Goal: Task Accomplishment & Management: Complete application form

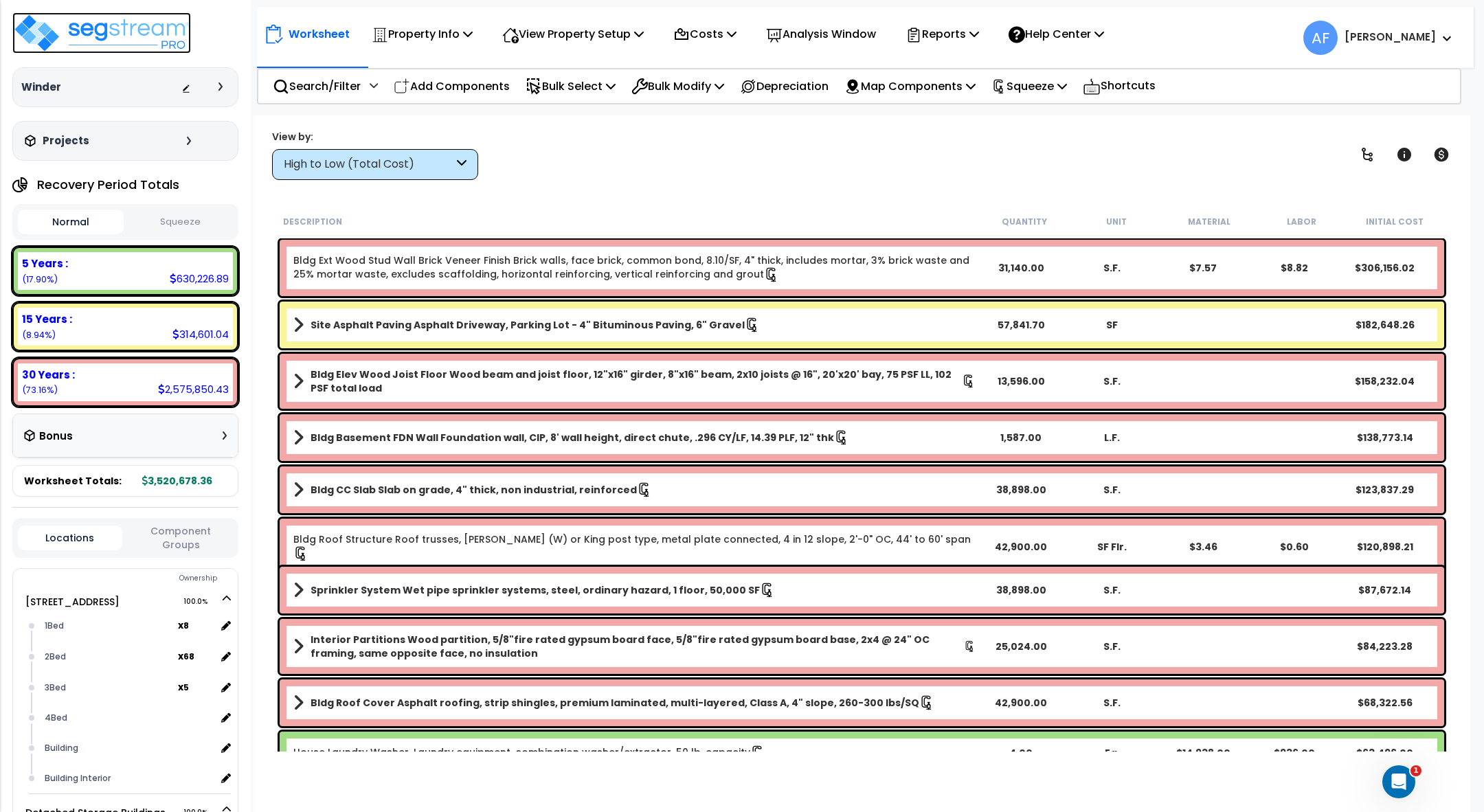
click at [136, 34] on img at bounding box center [102, 33] width 178 height 41
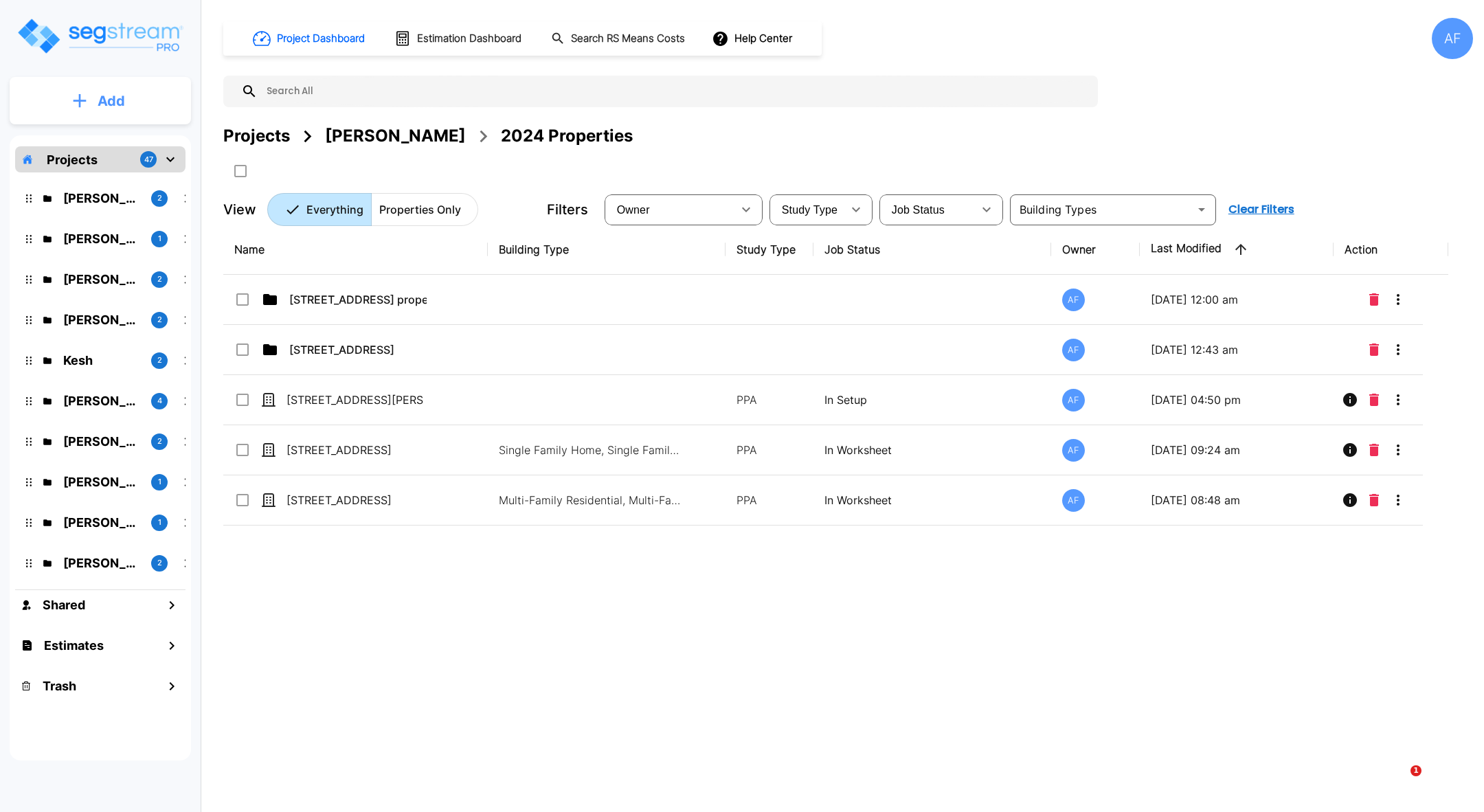
click at [105, 96] on p "Add" at bounding box center [111, 101] width 28 height 21
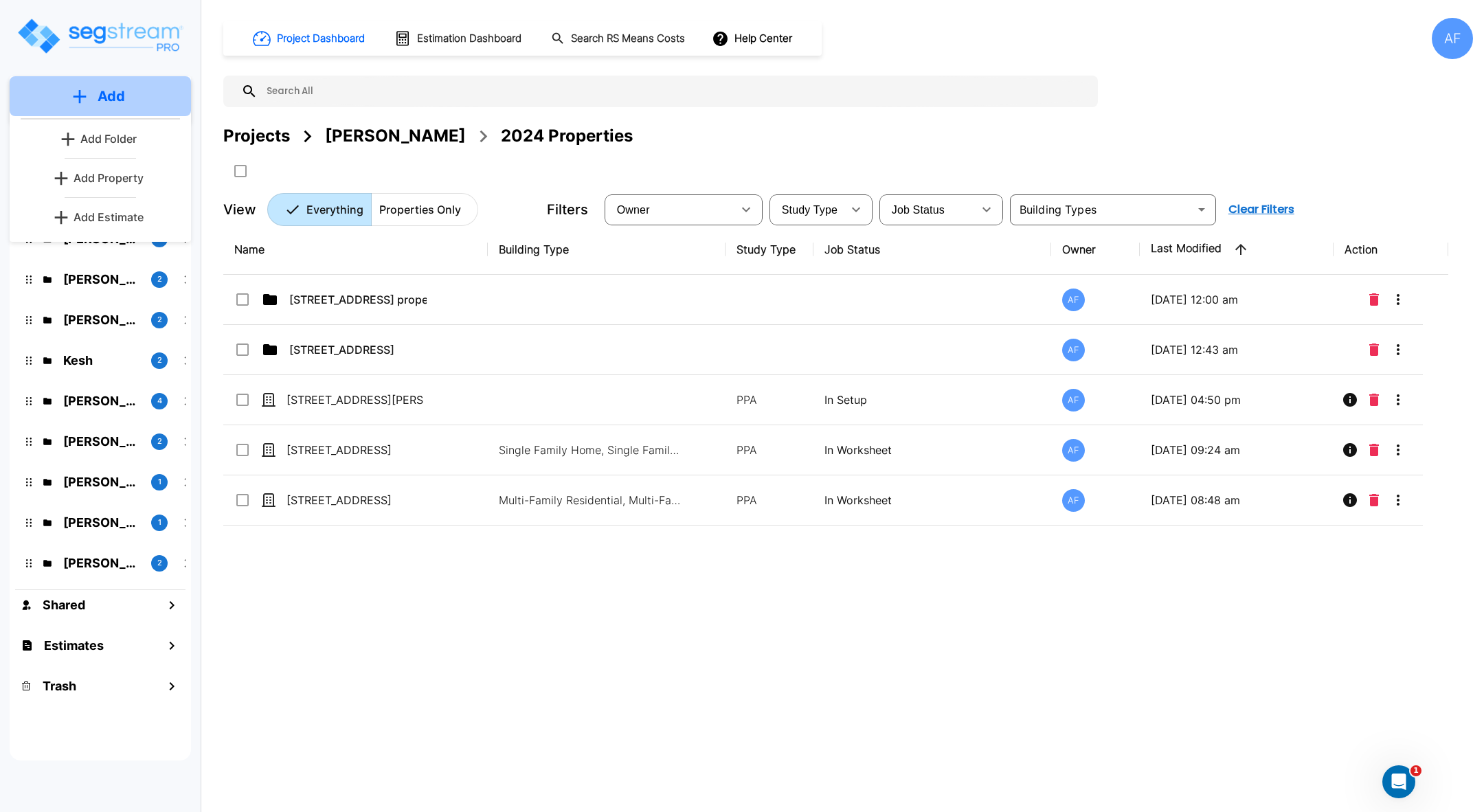
click at [110, 89] on p "Add" at bounding box center [111, 96] width 28 height 21
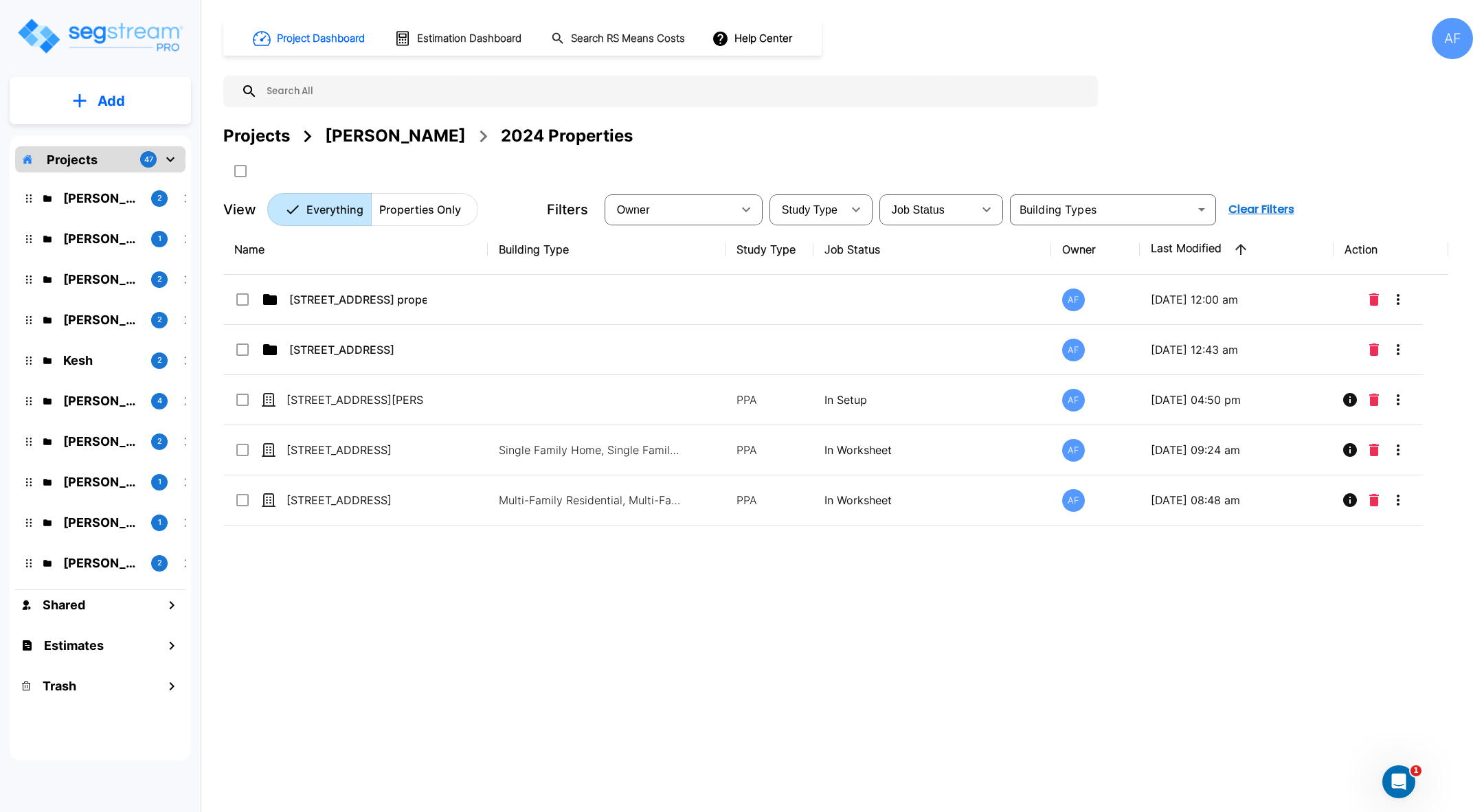
click at [88, 154] on p "Projects" at bounding box center [72, 159] width 51 height 18
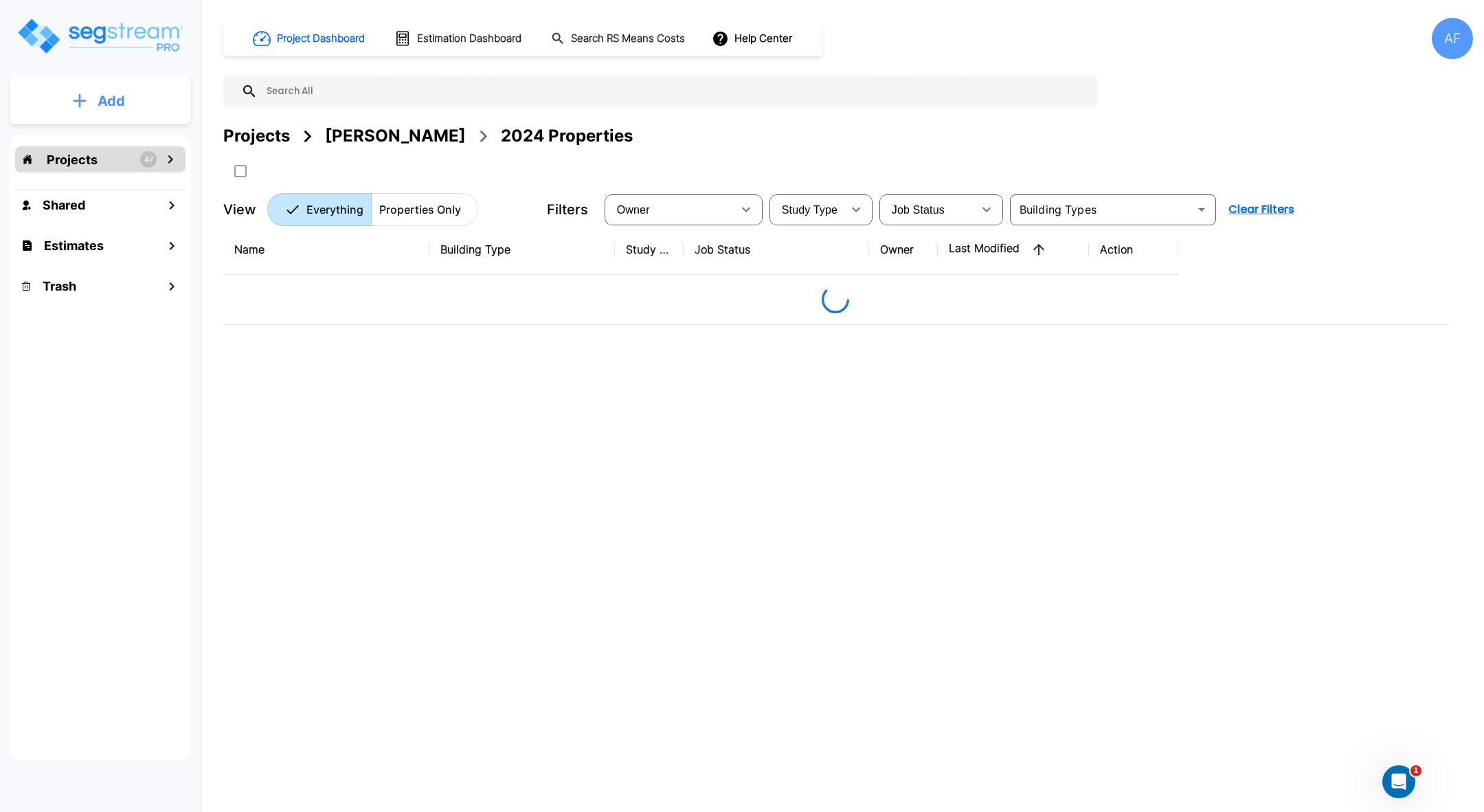
click at [99, 92] on p "Add" at bounding box center [111, 101] width 28 height 21
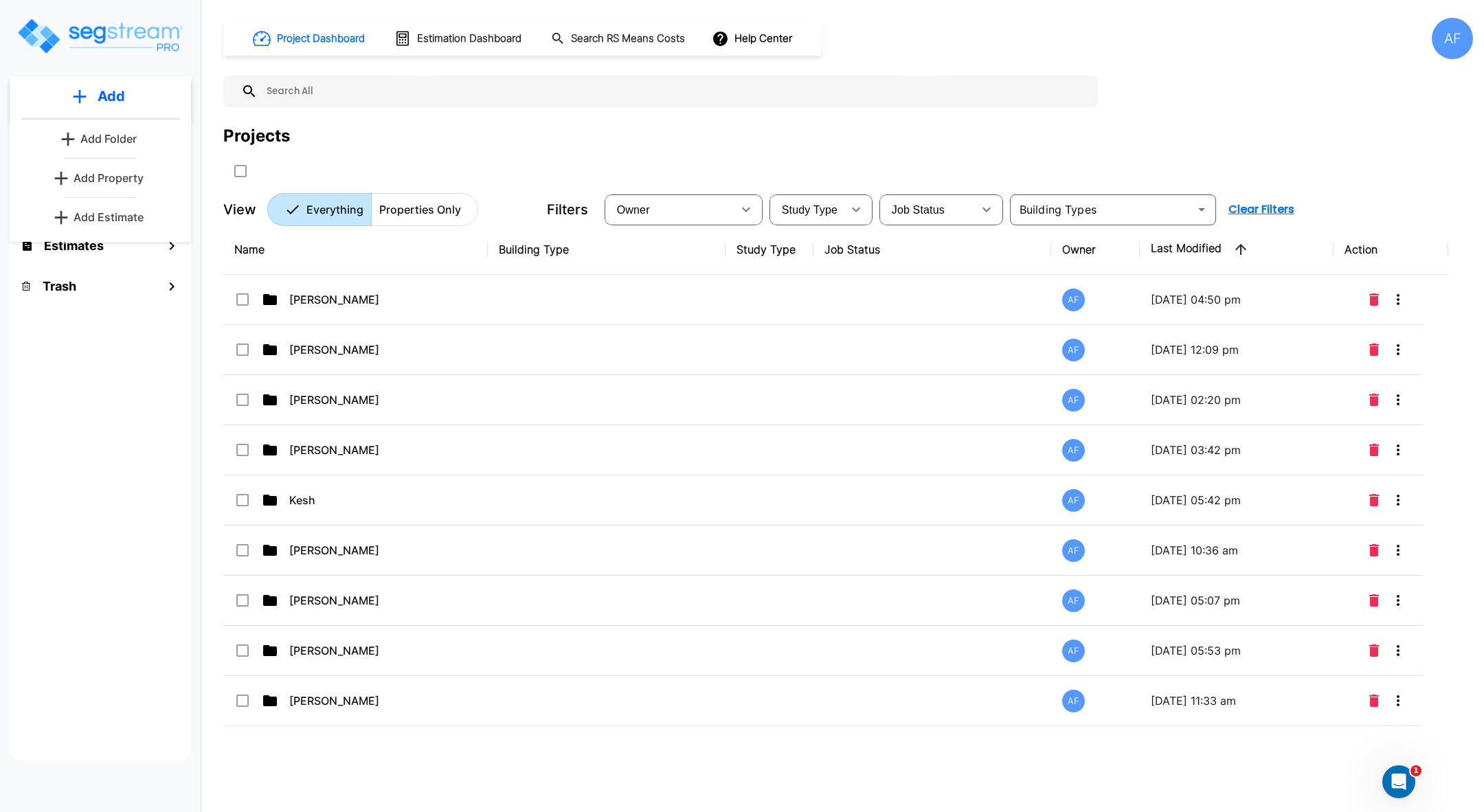
click at [111, 215] on p "Add Estimate" at bounding box center [108, 218] width 70 height 17
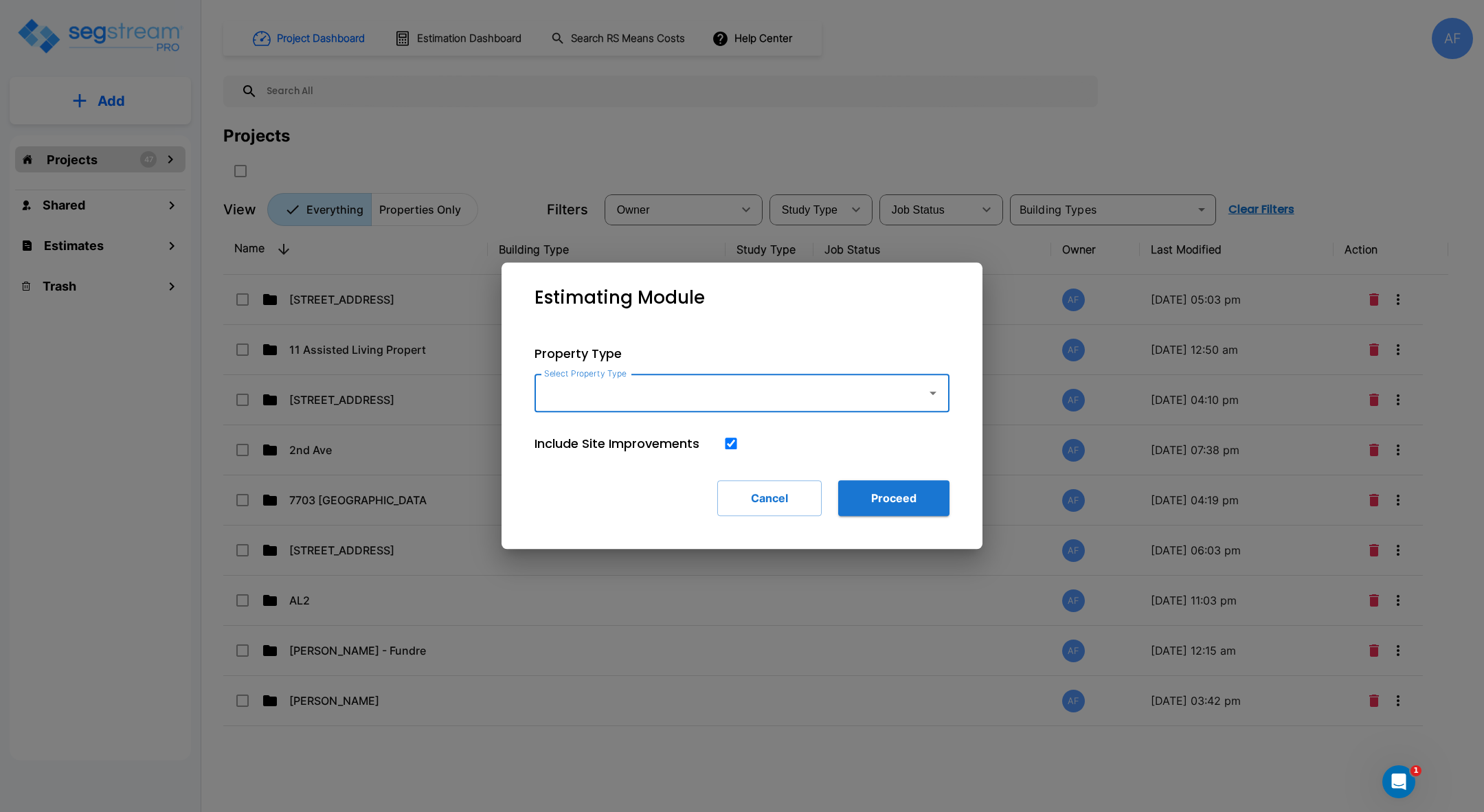
click at [646, 391] on input "Select Property Type" at bounding box center [727, 393] width 373 height 26
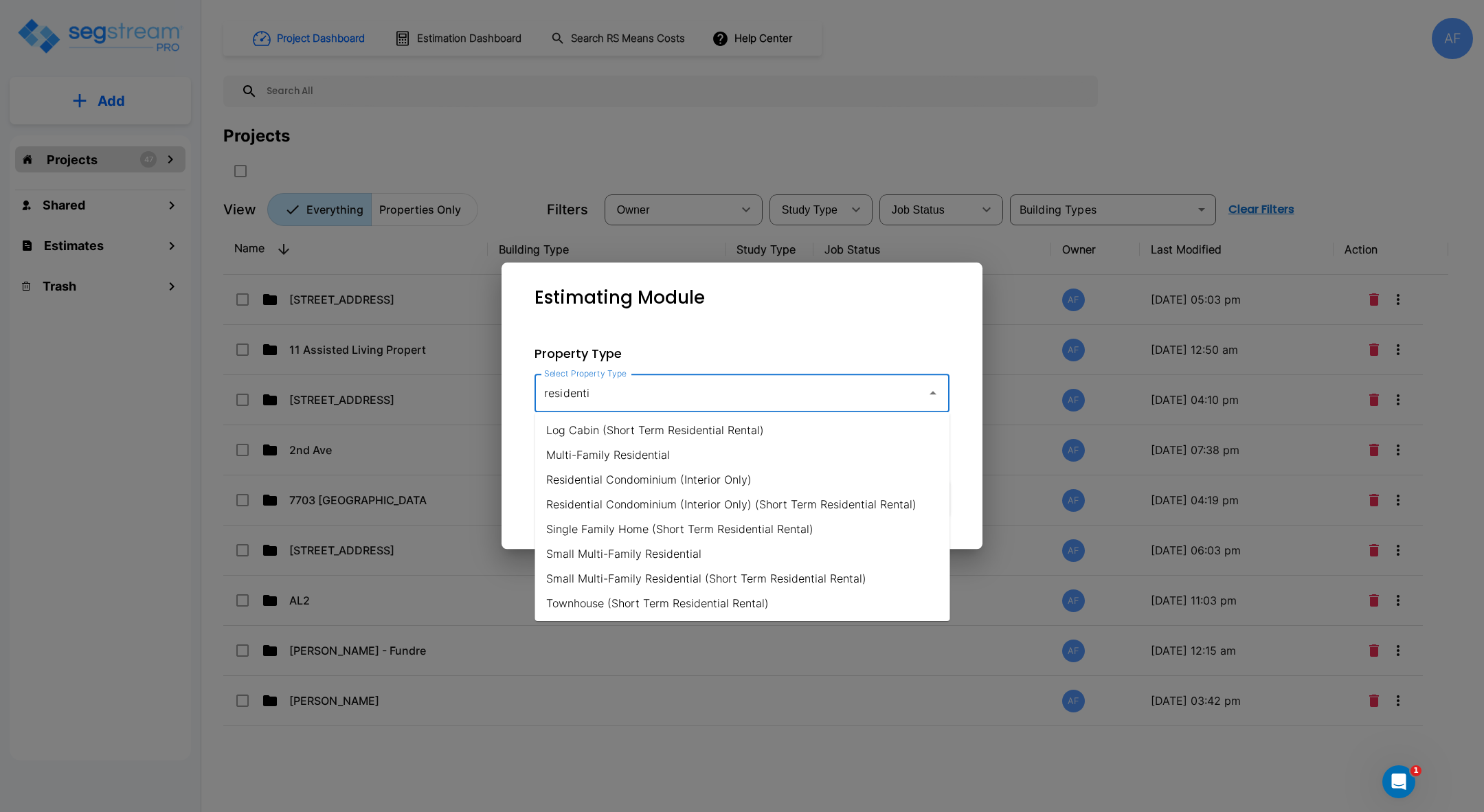
click at [650, 554] on li "Small Multi-Family Residential" at bounding box center [743, 554] width 415 height 25
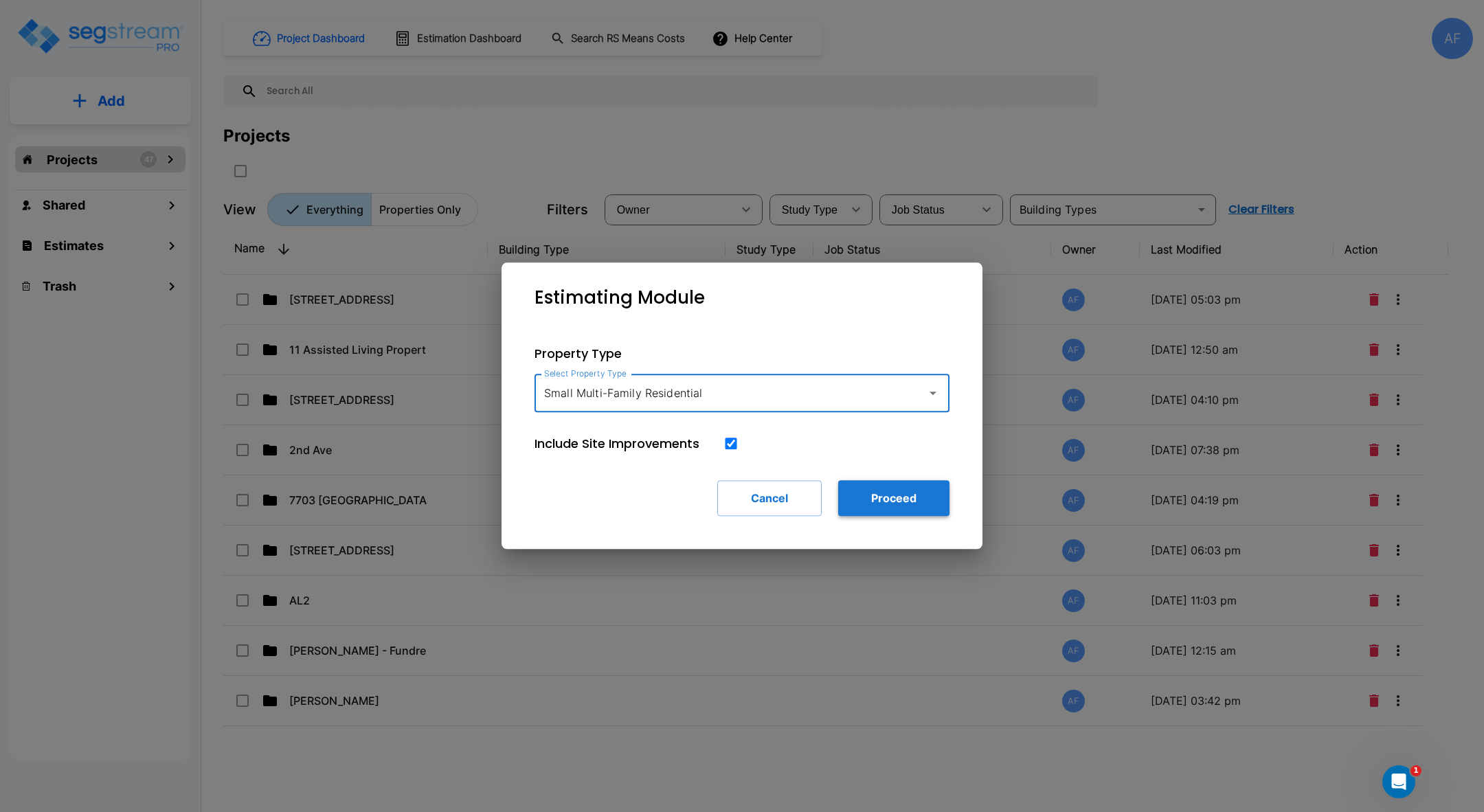
type input "Small Multi-Family Residential"
click at [890, 502] on button "Proceed" at bounding box center [893, 498] width 111 height 36
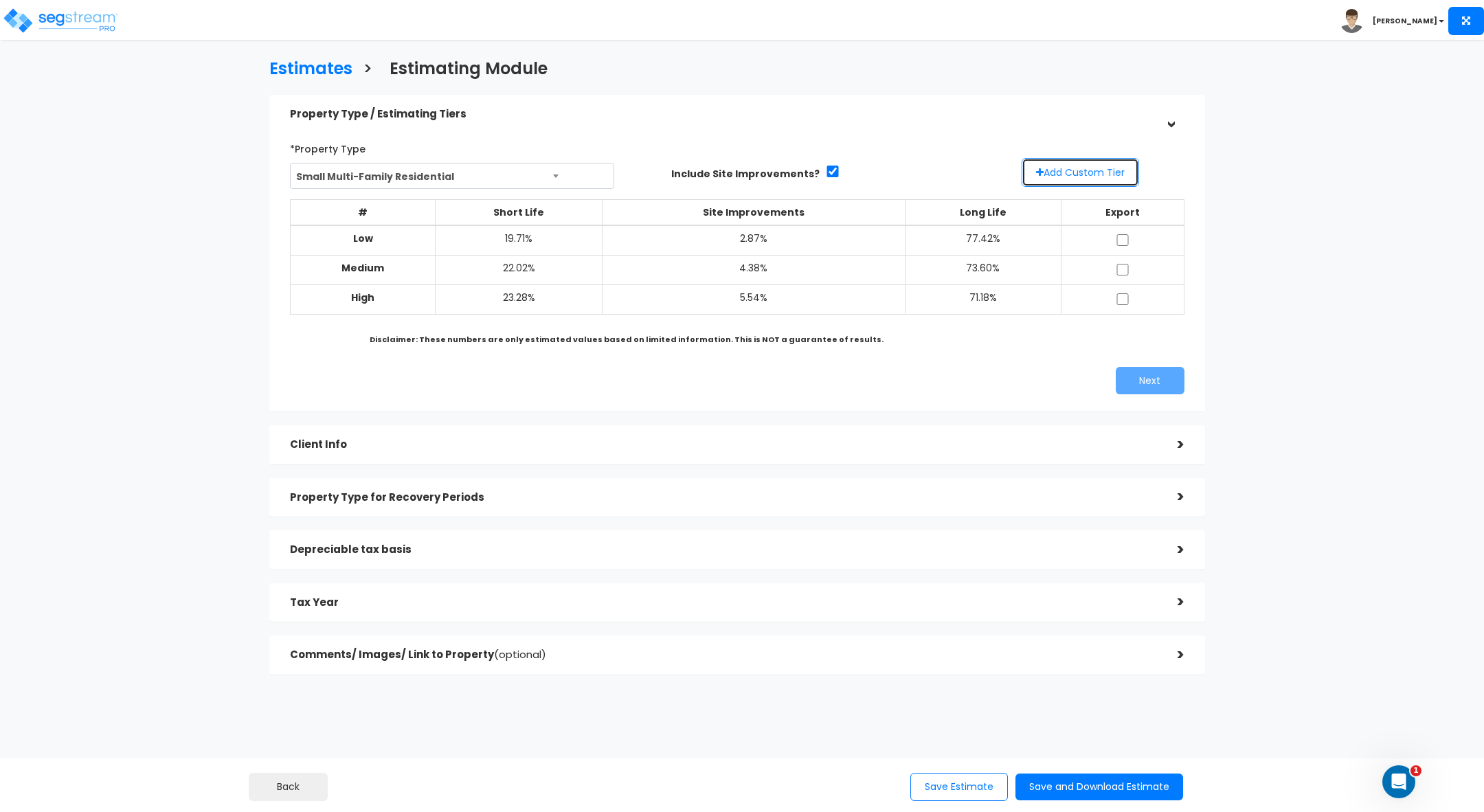
click at [1085, 172] on button "Add Custom Tier" at bounding box center [1080, 173] width 118 height 29
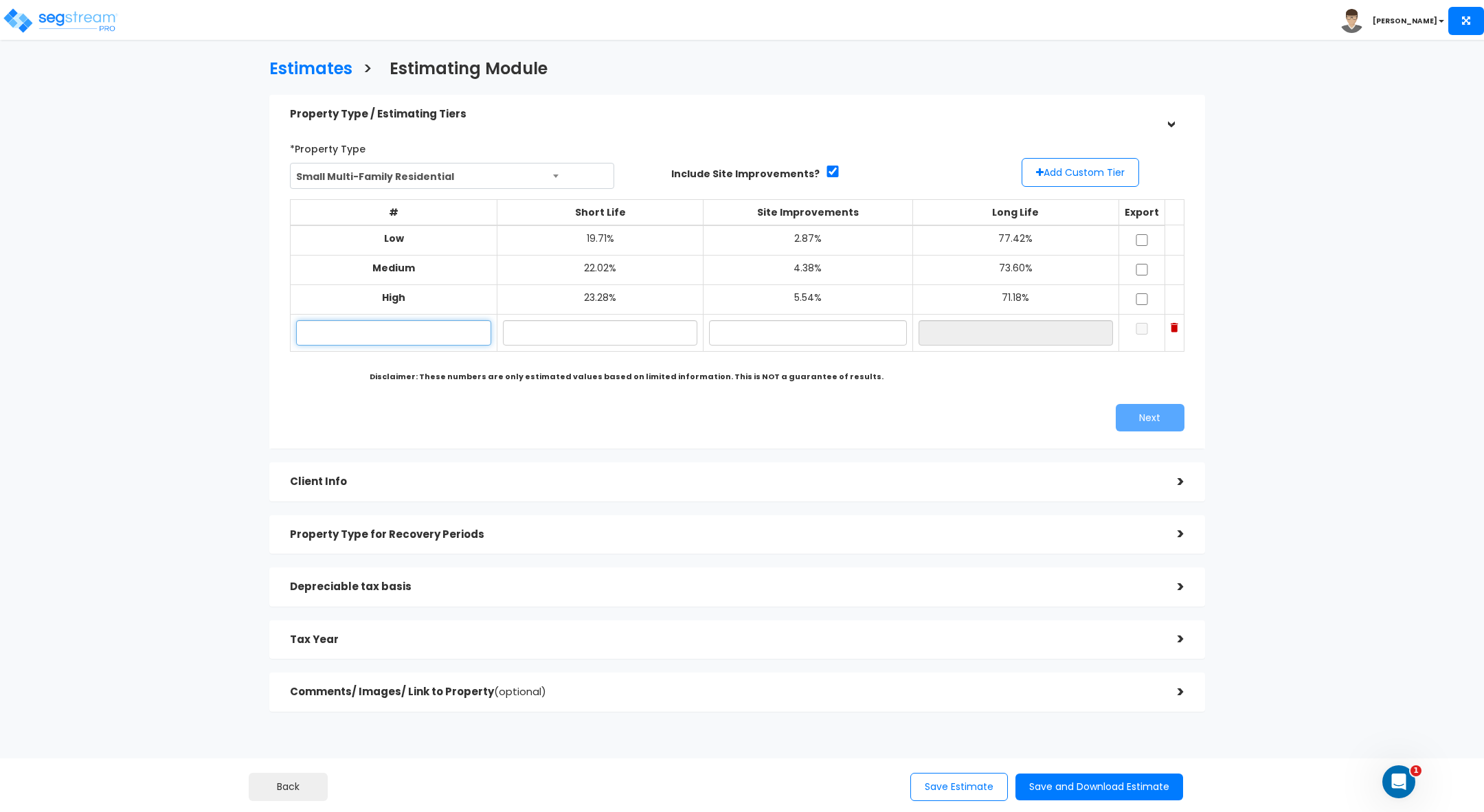
click at [375, 336] on input "text" at bounding box center [394, 333] width 195 height 25
paste input "[STREET_ADDRESS]"
type input "[STREET_ADDRESS]"
click at [566, 337] on input "text" at bounding box center [599, 333] width 194 height 25
paste input "18.43"
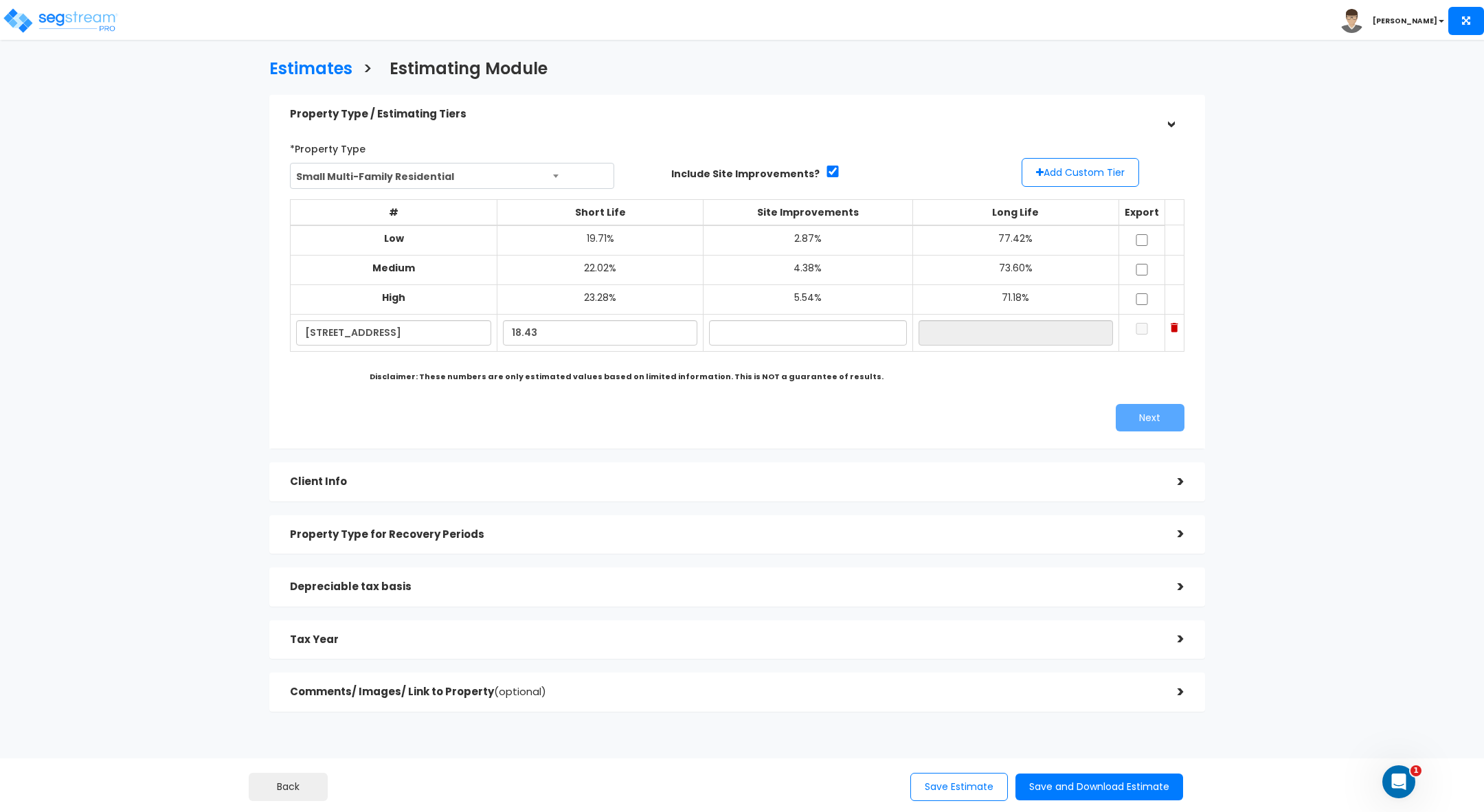
type input "18.43%"
click at [772, 335] on input "text" at bounding box center [807, 333] width 198 height 25
paste input "3.76"
type input "3.76%"
type input "77.81%"
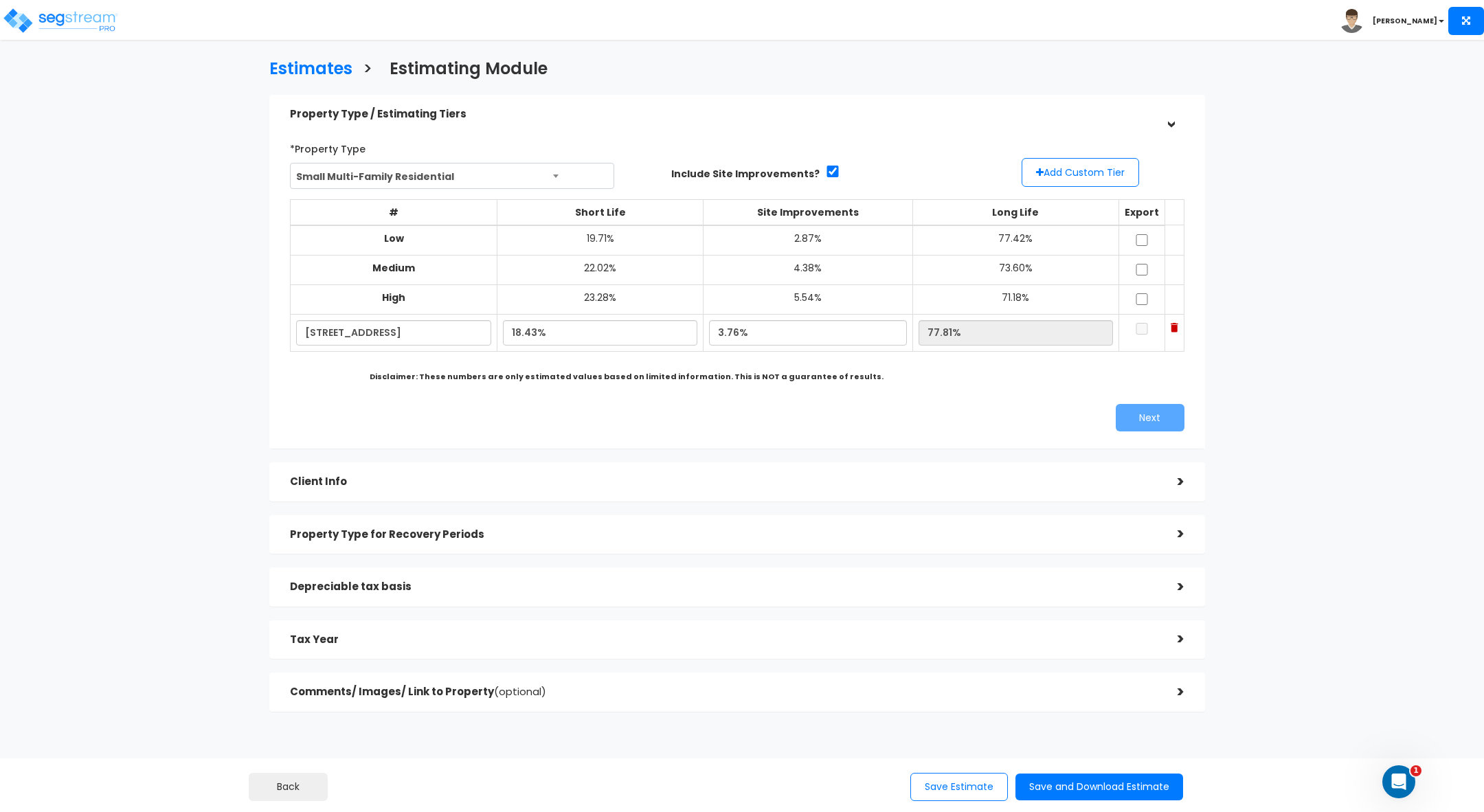
click at [1021, 373] on div "# Short Life Site Improvements Long Life Export Low 19.71%" at bounding box center [737, 288] width 895 height 198
click at [1135, 332] on input "checkbox" at bounding box center [1141, 328] width 13 height 12
checkbox input "true"
click at [1144, 424] on button "Next" at bounding box center [1150, 418] width 68 height 28
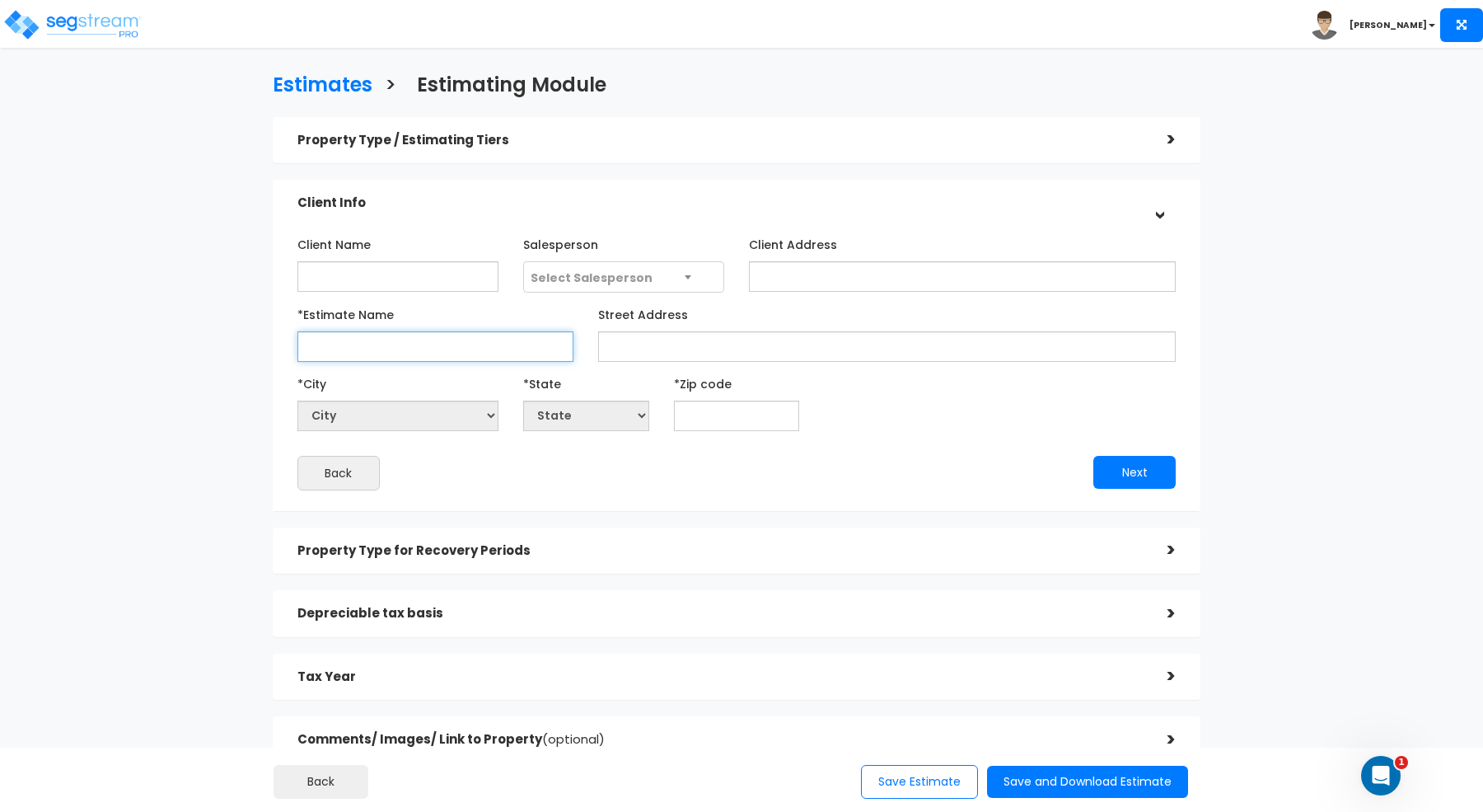
click at [362, 349] on input "*Estimate Name" at bounding box center [435, 346] width 276 height 30
paste input "3.76"
drag, startPoint x: 347, startPoint y: 346, endPoint x: 156, endPoint y: 335, distance: 191.5
click at [189, 331] on div "Estimates > Estimating Module Property Type / Estimating Tiers > *Property Type…" at bounding box center [736, 423] width 1215 height 992
drag, startPoint x: 354, startPoint y: 343, endPoint x: 255, endPoint y: 340, distance: 98.1
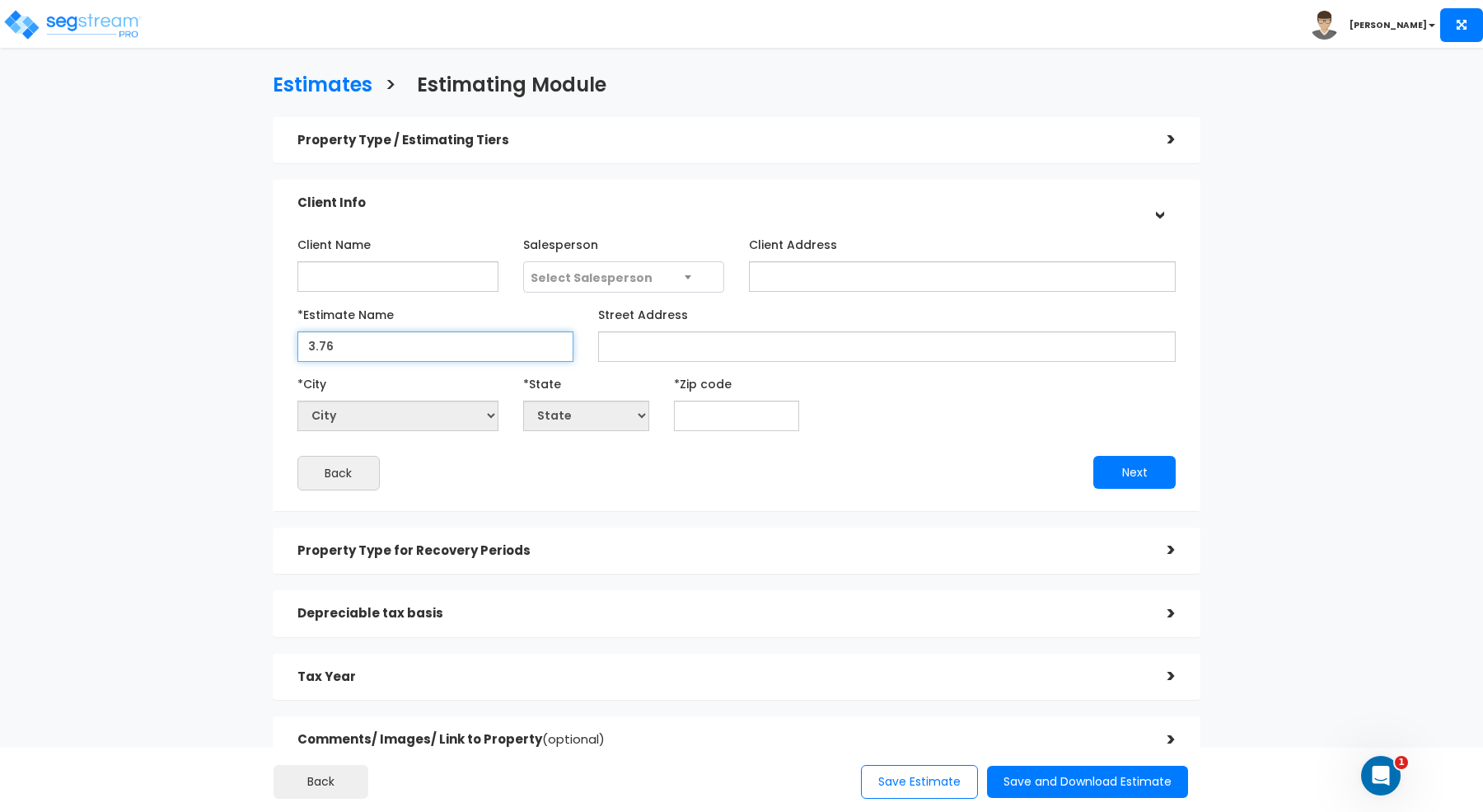
click at [255, 340] on div "Estimates > Estimating Module Property Type / Estimating Tiers > *Property Type…" at bounding box center [736, 423] width 1215 height 992
paste input "[STREET_ADDRESS]"
type input "[STREET_ADDRESS]"
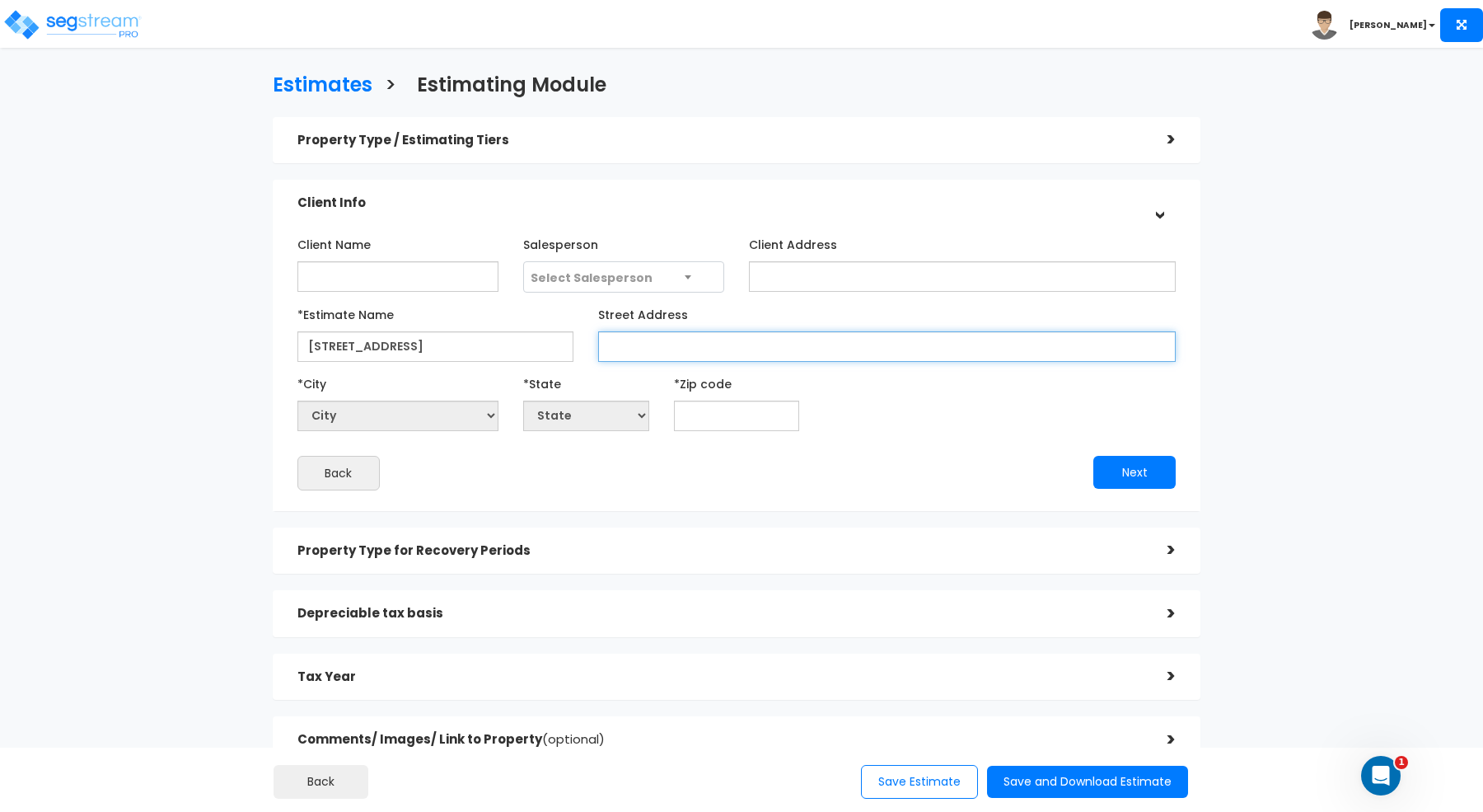
click at [642, 352] on input "Street Address" at bounding box center [887, 346] width 578 height 30
paste input "[STREET_ADDRESS]"
drag, startPoint x: 817, startPoint y: 340, endPoint x: 692, endPoint y: 340, distance: 125.3
click at [692, 340] on input "[STREET_ADDRESS]" at bounding box center [887, 346] width 578 height 30
type input "[STREET_ADDRESS]"
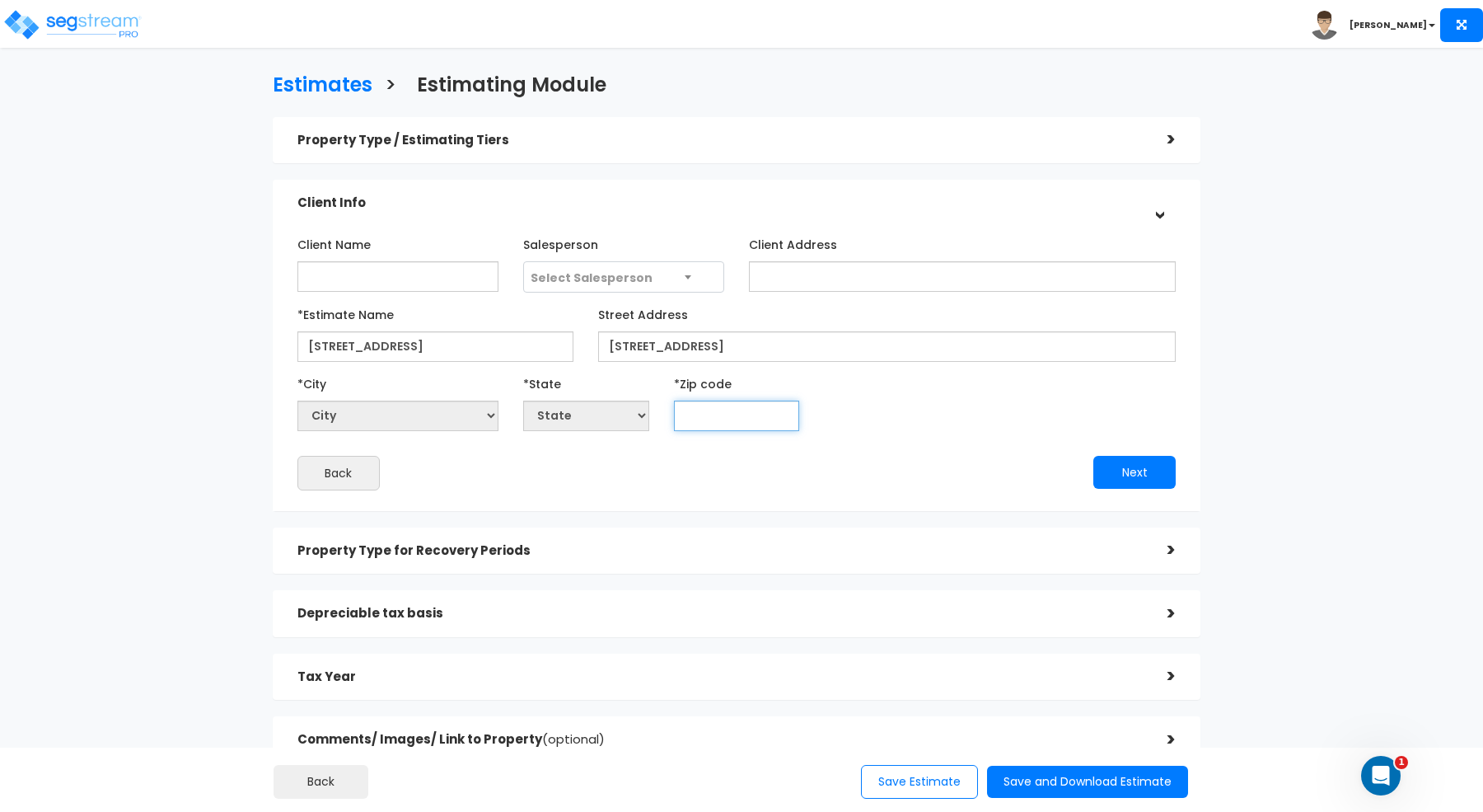
click at [714, 418] on input "text" at bounding box center [737, 415] width 126 height 30
paste input "11730"
type input "11730"
click at [718, 450] on div "Client Name Salesperson Select Salesperson Client Address" at bounding box center [736, 361] width 878 height 260
select select "NY"
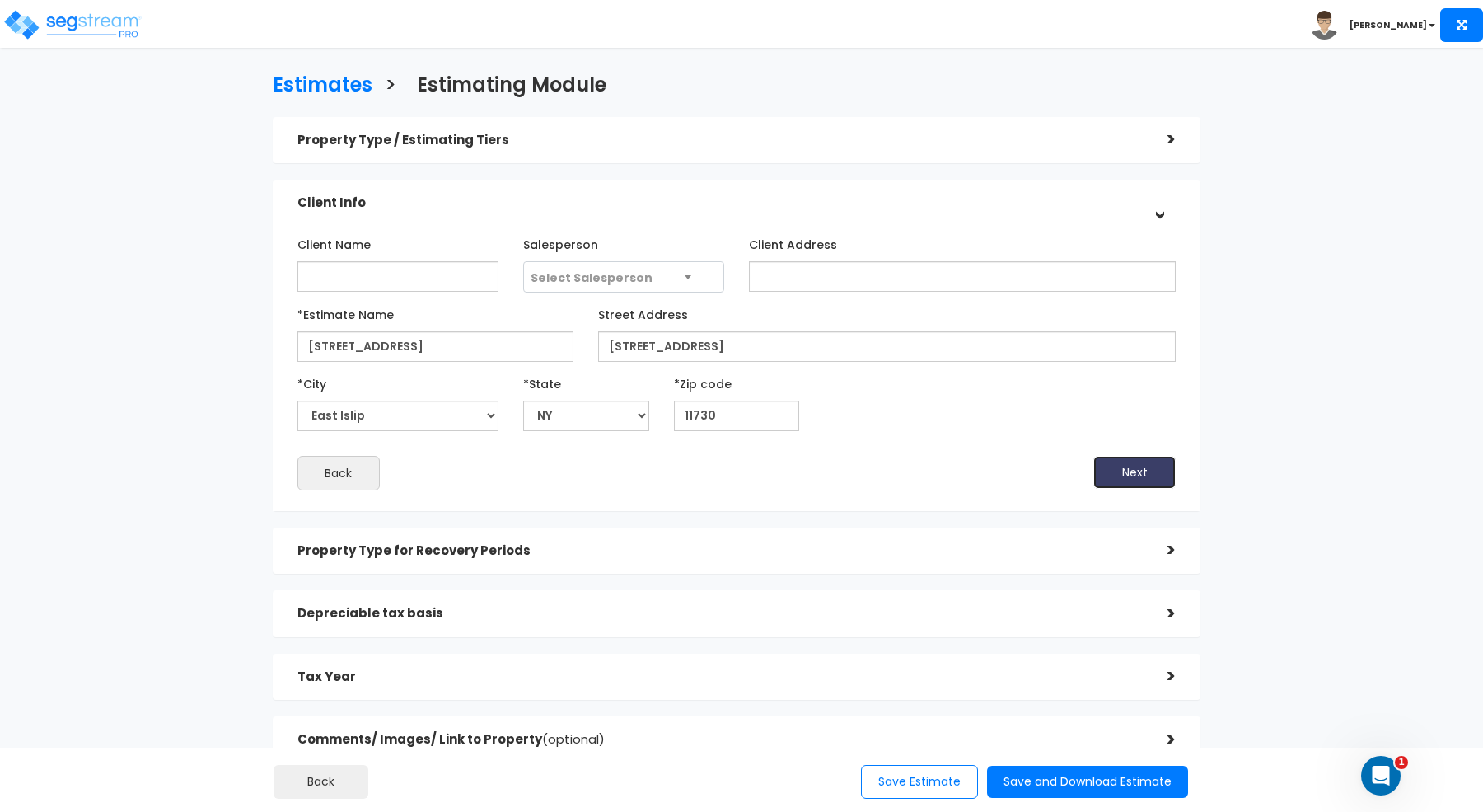
click at [1144, 469] on button "Next" at bounding box center [1135, 472] width 82 height 33
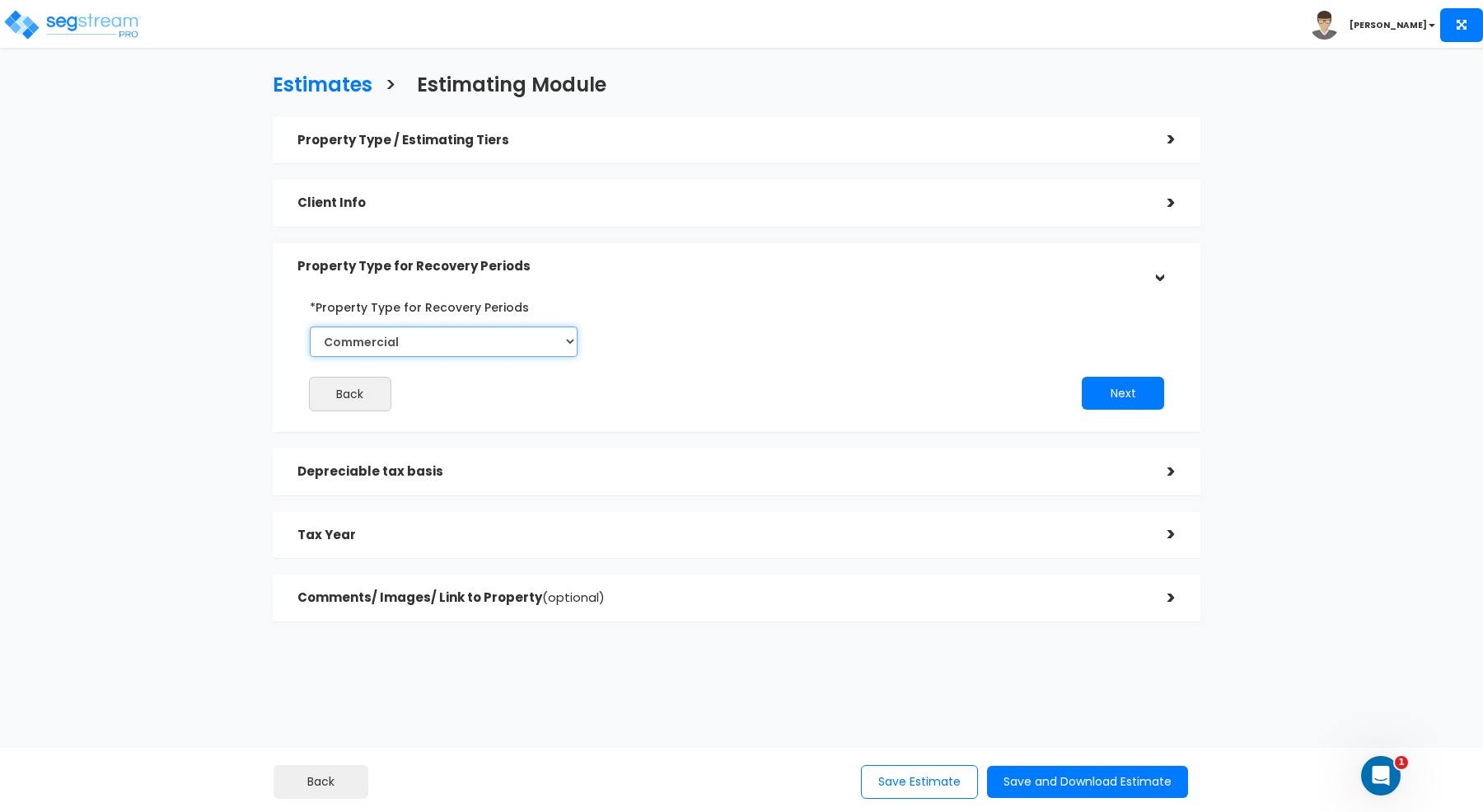
click at [378, 344] on select "Commercial Residential" at bounding box center [444, 341] width 268 height 30
select select "Residential"
click at [310, 326] on select "Commercial Residential" at bounding box center [444, 341] width 268 height 30
drag, startPoint x: 803, startPoint y: 349, endPoint x: 876, endPoint y: 358, distance: 73.9
click at [803, 349] on div "Back Next" at bounding box center [736, 352] width 903 height 118
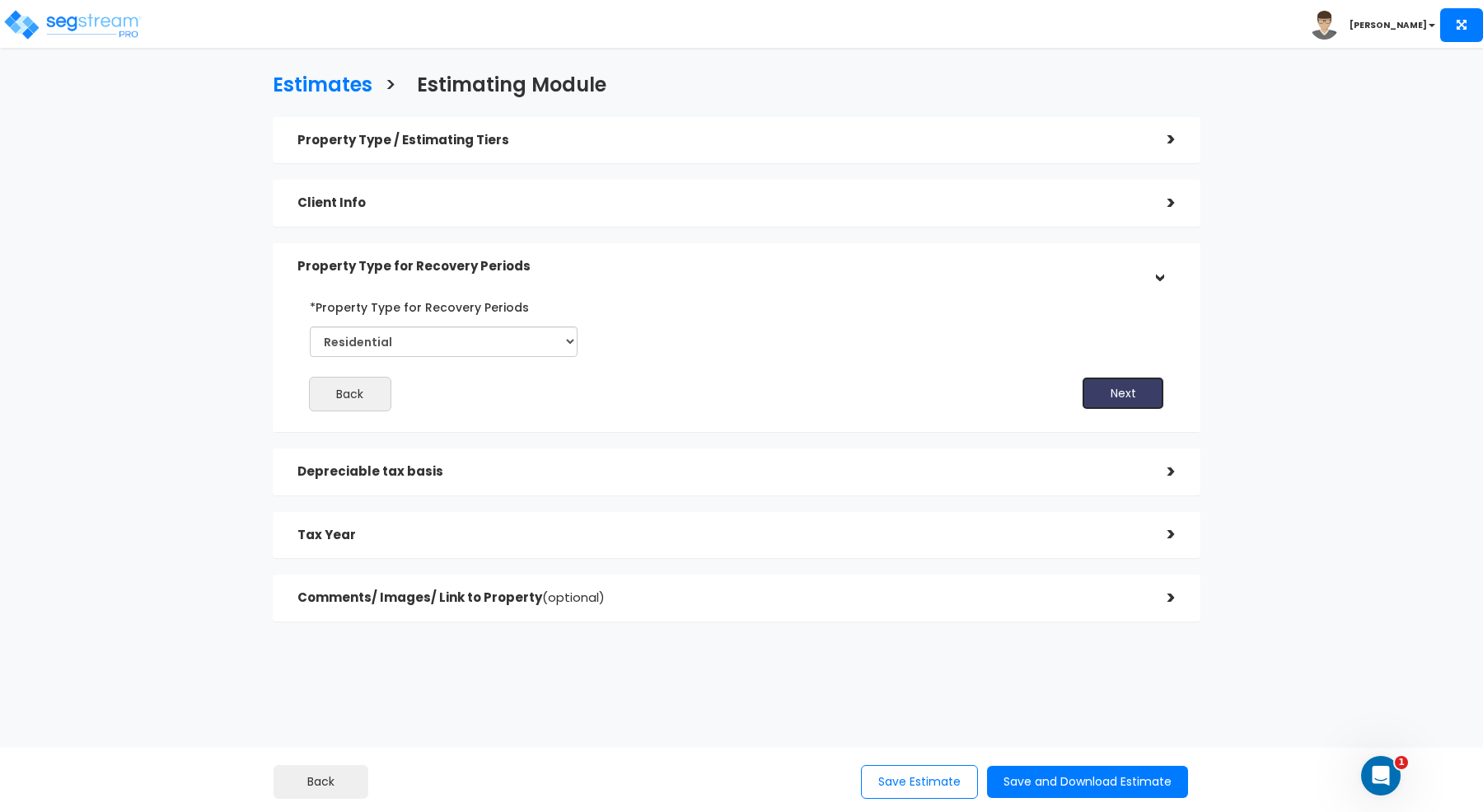
click at [1106, 392] on button "Next" at bounding box center [1123, 393] width 82 height 33
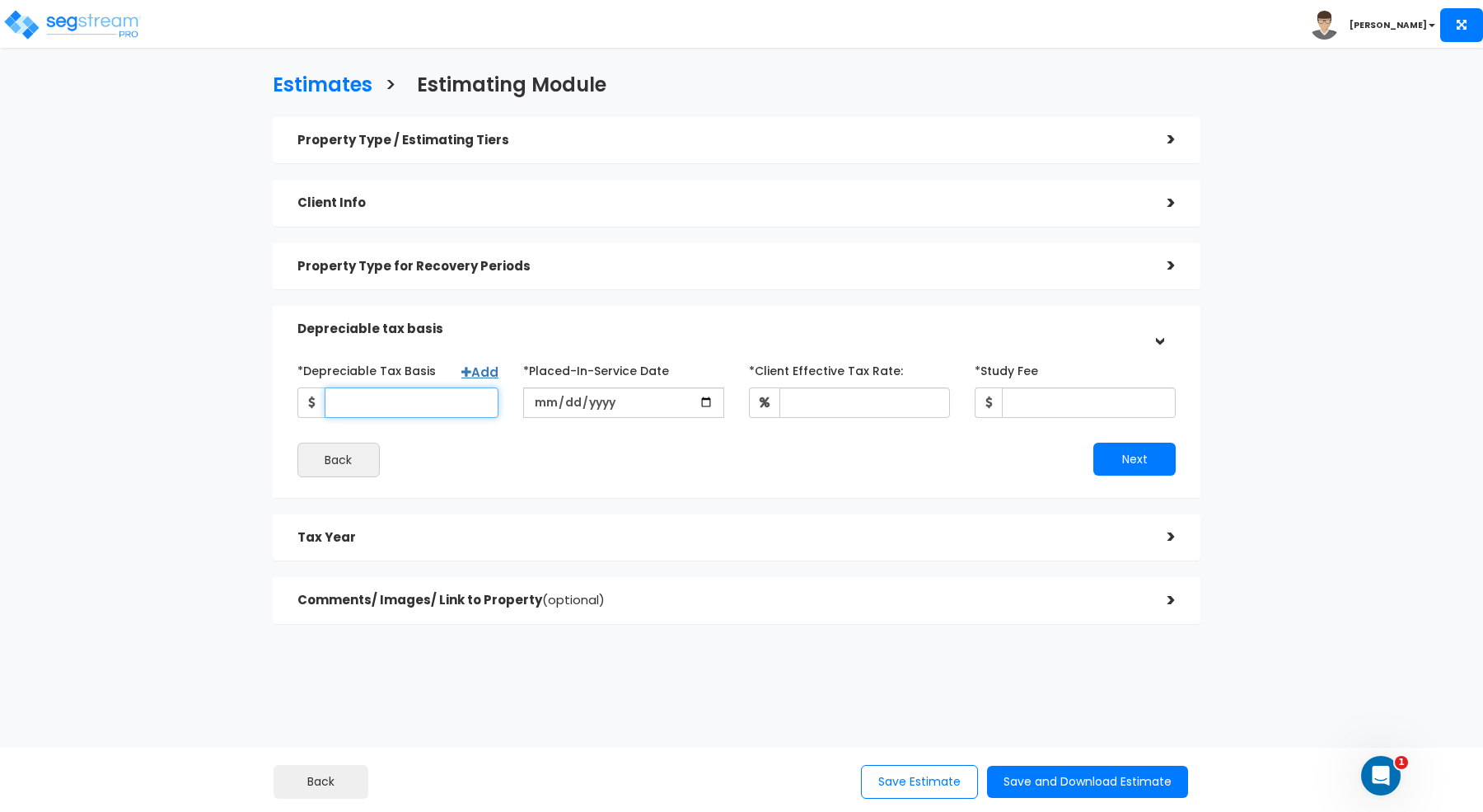
click at [354, 400] on input "*Depreciable Tax Basis" at bounding box center [412, 402] width 174 height 30
paste input "463,250"
type input "463,250"
click at [536, 404] on input "date" at bounding box center [623, 402] width 201 height 30
type input "[DATE]"
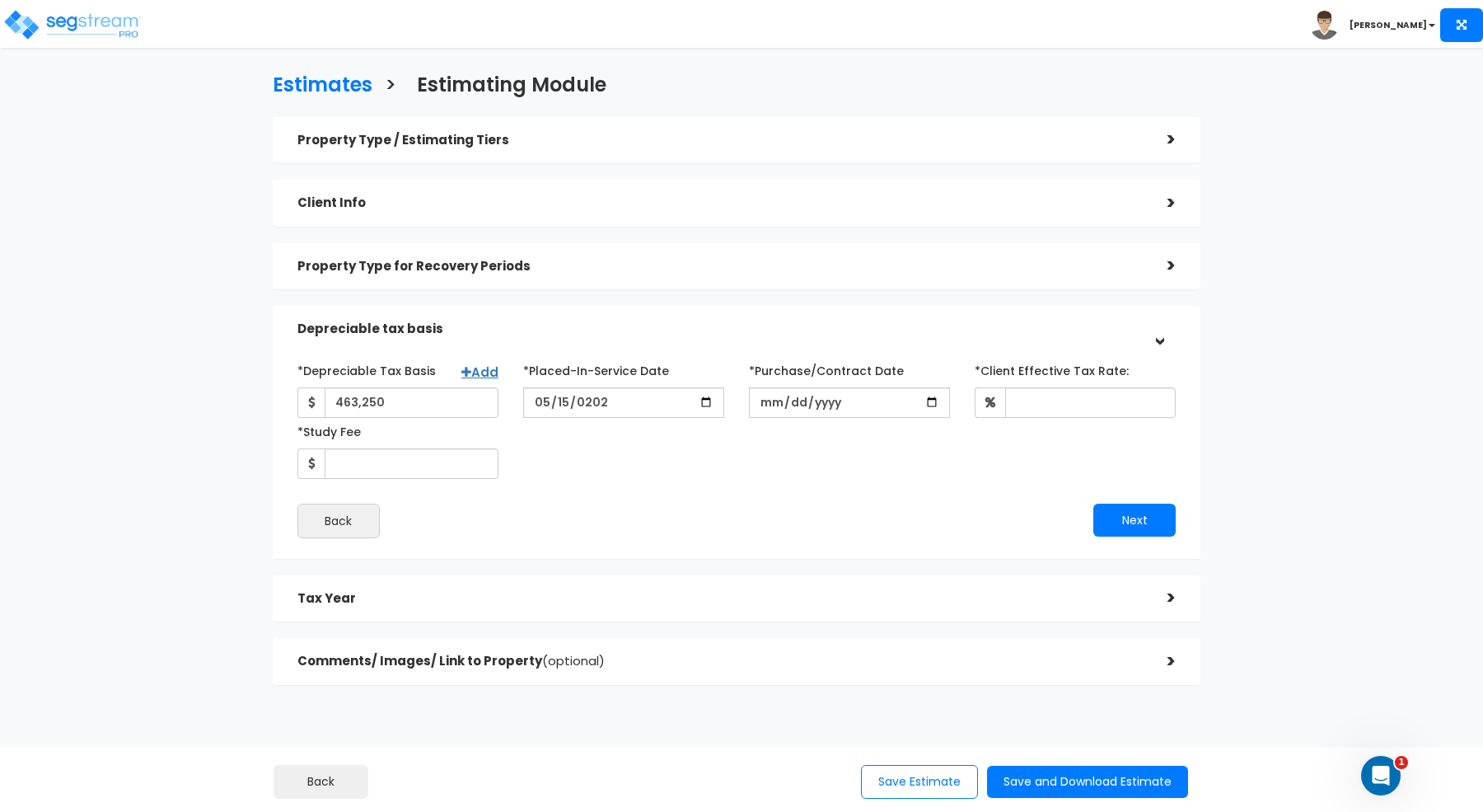
click at [676, 486] on div "*Depreciable Tax Basis Add 463,250 *Placed-In-Service Date 2025-05-15" at bounding box center [736, 447] width 878 height 181
click at [770, 404] on input "*Purchase/Contract Date" at bounding box center [849, 402] width 201 height 30
type input "[DATE]"
click at [772, 462] on div "*Depreciable Tax Basis Add 463,250 *Placed-In-Service Date" at bounding box center [736, 418] width 903 height 122
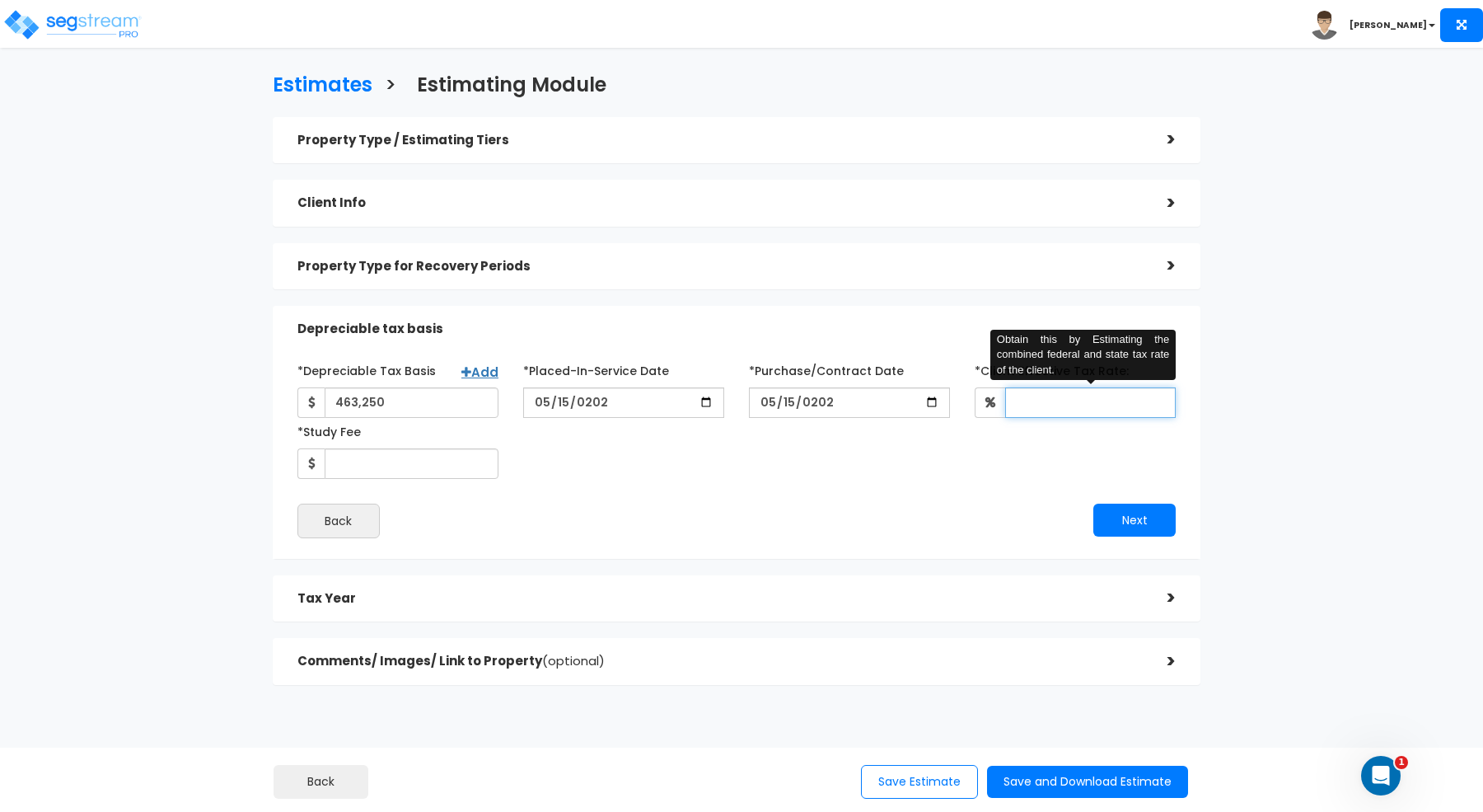
click at [1043, 395] on input "*Client Effective Tax Rate:" at bounding box center [1090, 402] width 171 height 30
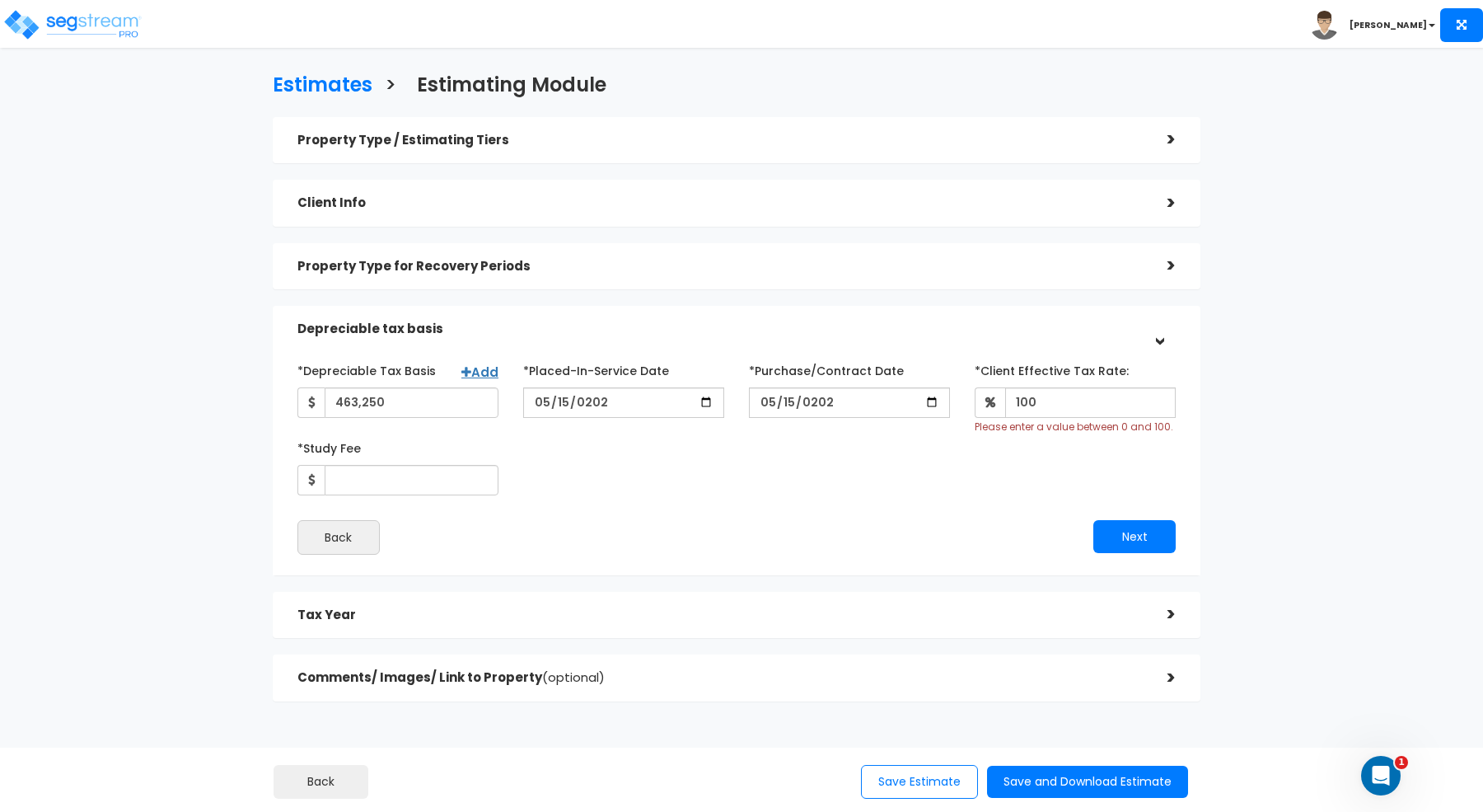
click at [1025, 469] on div "*Depreciable Tax Basis Add 463,250 *Placed-In-Service Date" at bounding box center [736, 426] width 903 height 138
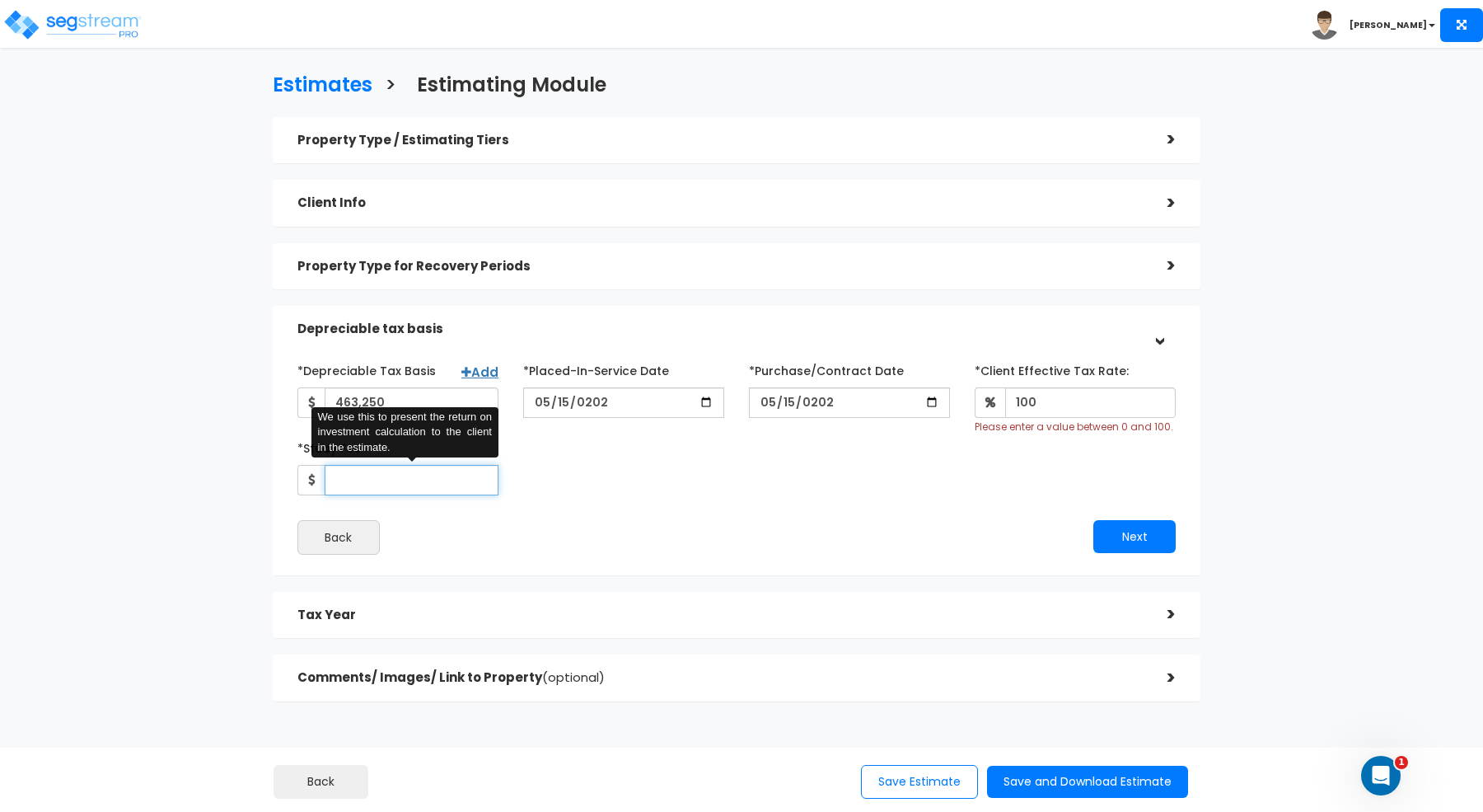
click at [399, 488] on input "*Study Fee" at bounding box center [412, 480] width 174 height 30
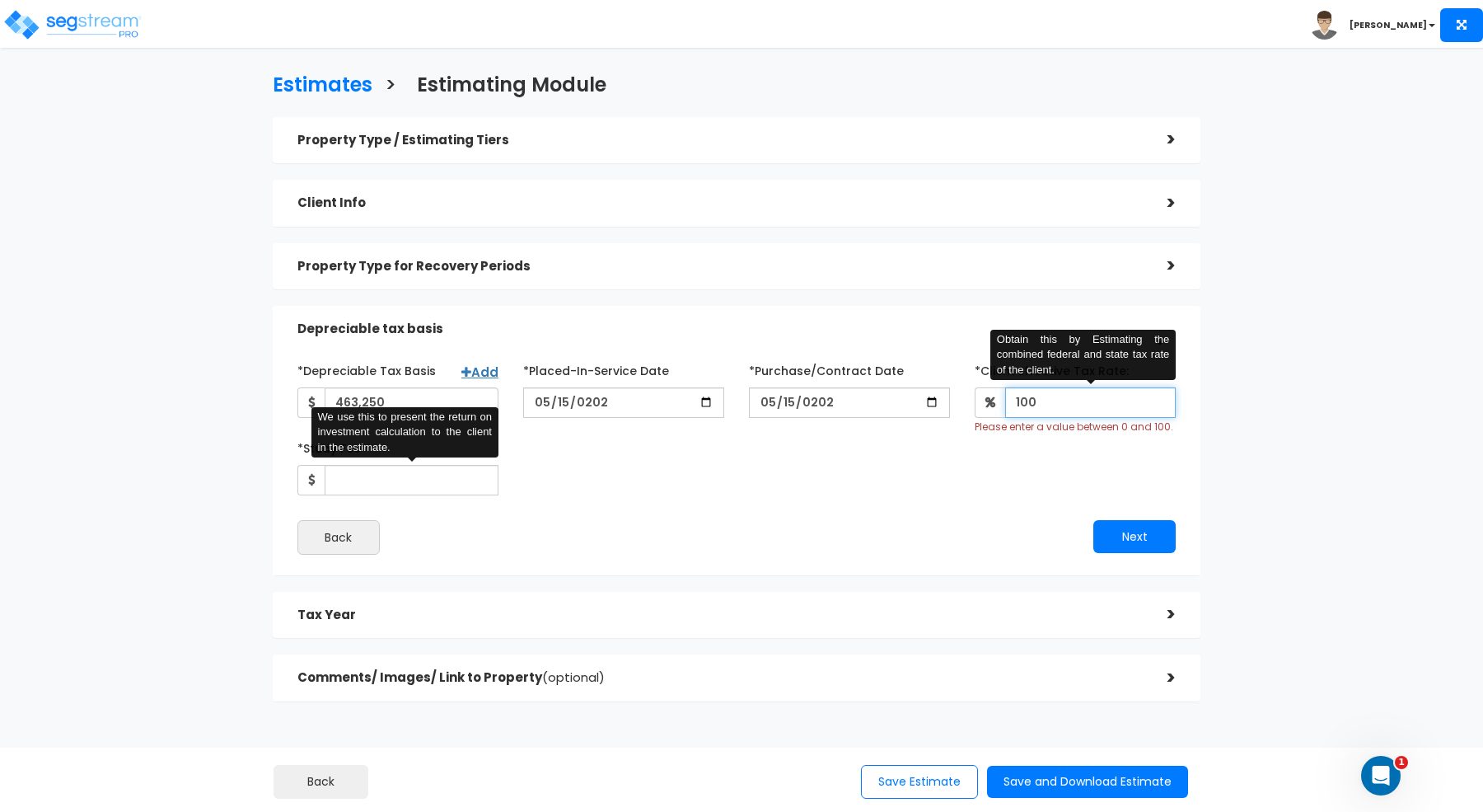
drag, startPoint x: 1075, startPoint y: 395, endPoint x: 943, endPoint y: 385, distance: 133.0
click at [943, 385] on div "*Depreciable Tax Basis Add 463,250 *Placed-In-Service Date" at bounding box center [736, 426] width 903 height 138
type input "30"
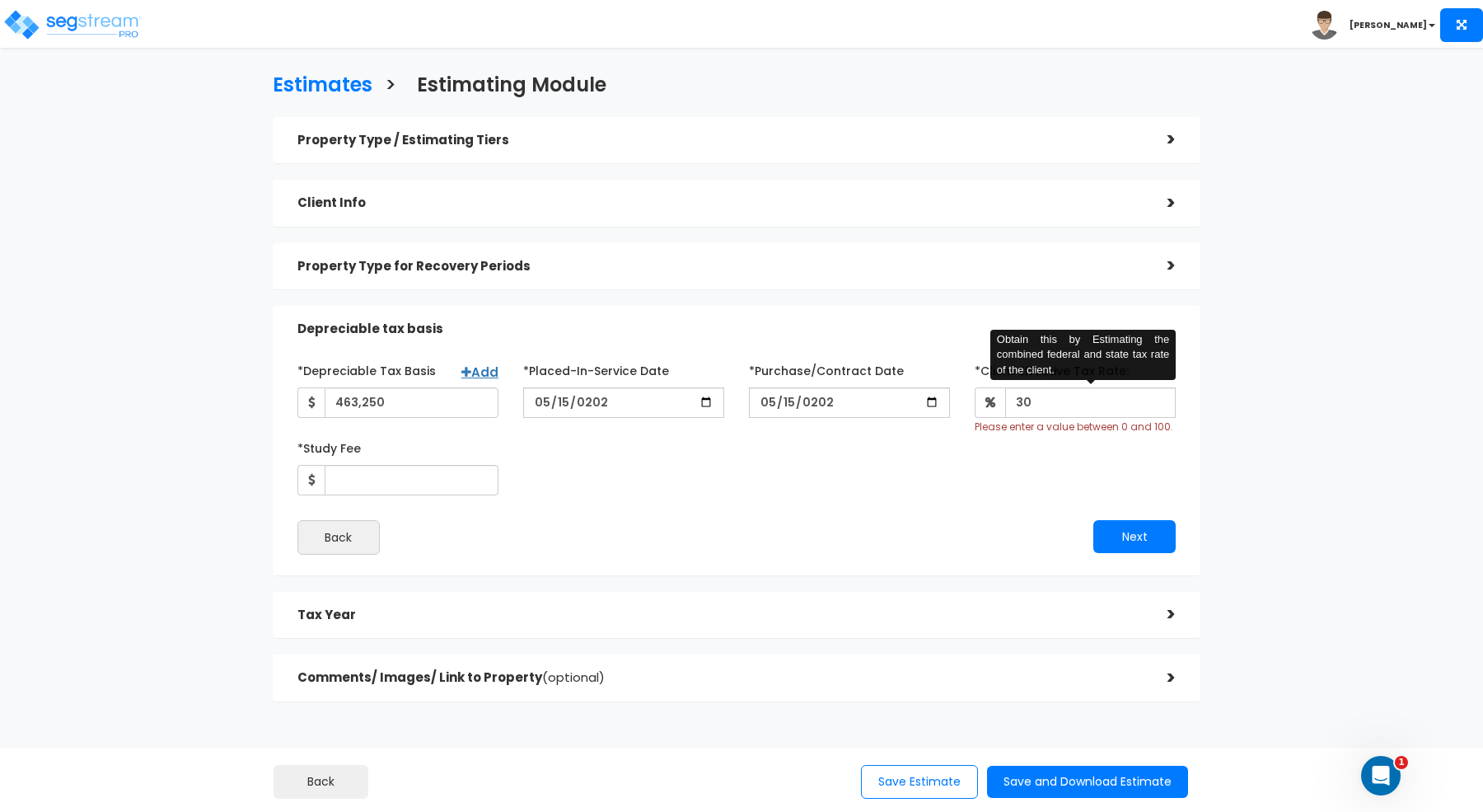
drag, startPoint x: 786, startPoint y: 502, endPoint x: 695, endPoint y: 514, distance: 91.5
click at [786, 502] on div "*Depreciable Tax Basis Add 463,250 *Placed-In-Service Date 2025-05-15" at bounding box center [736, 456] width 878 height 198
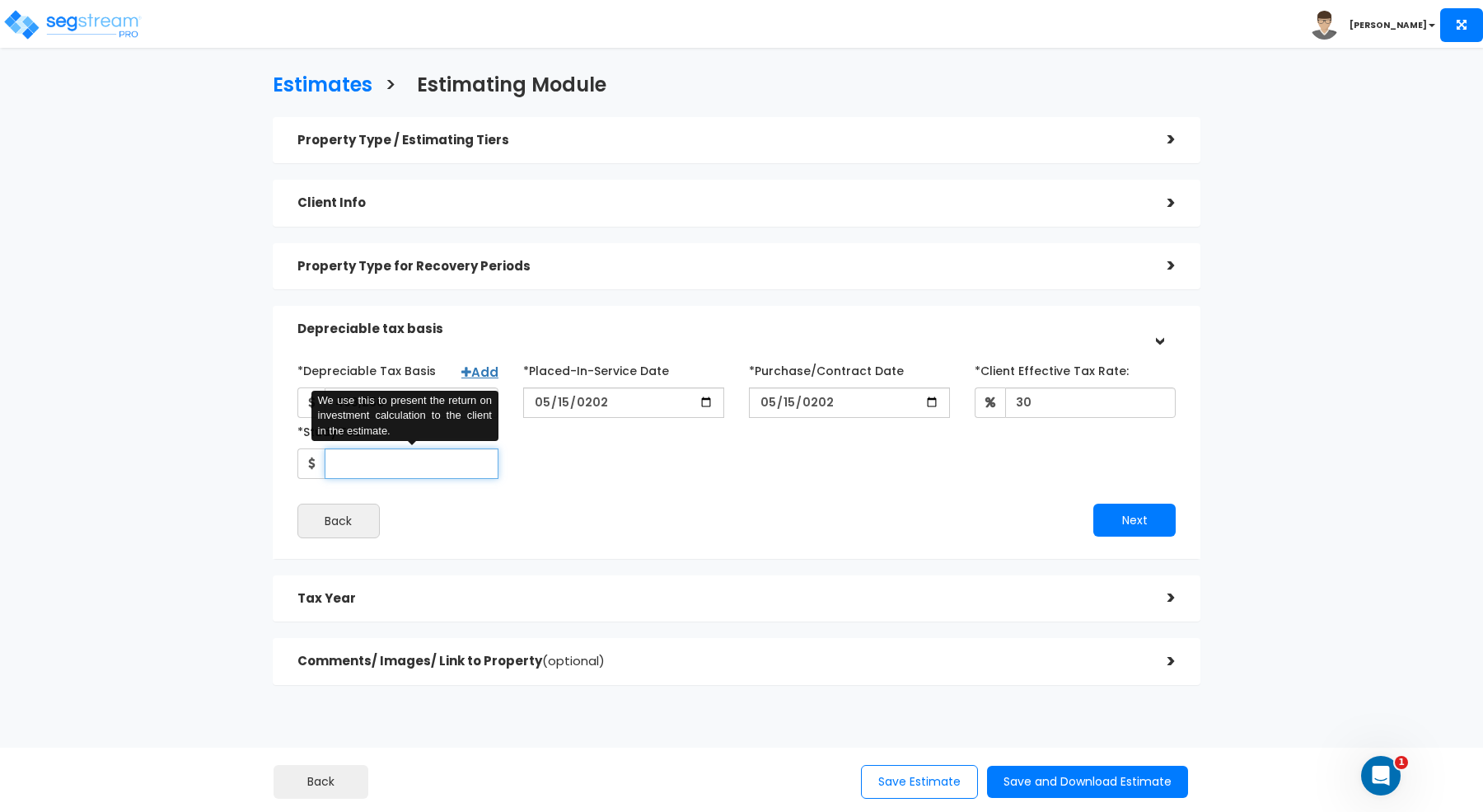
click at [400, 466] on input "*Study Fee" at bounding box center [412, 463] width 174 height 30
type input "3,500"
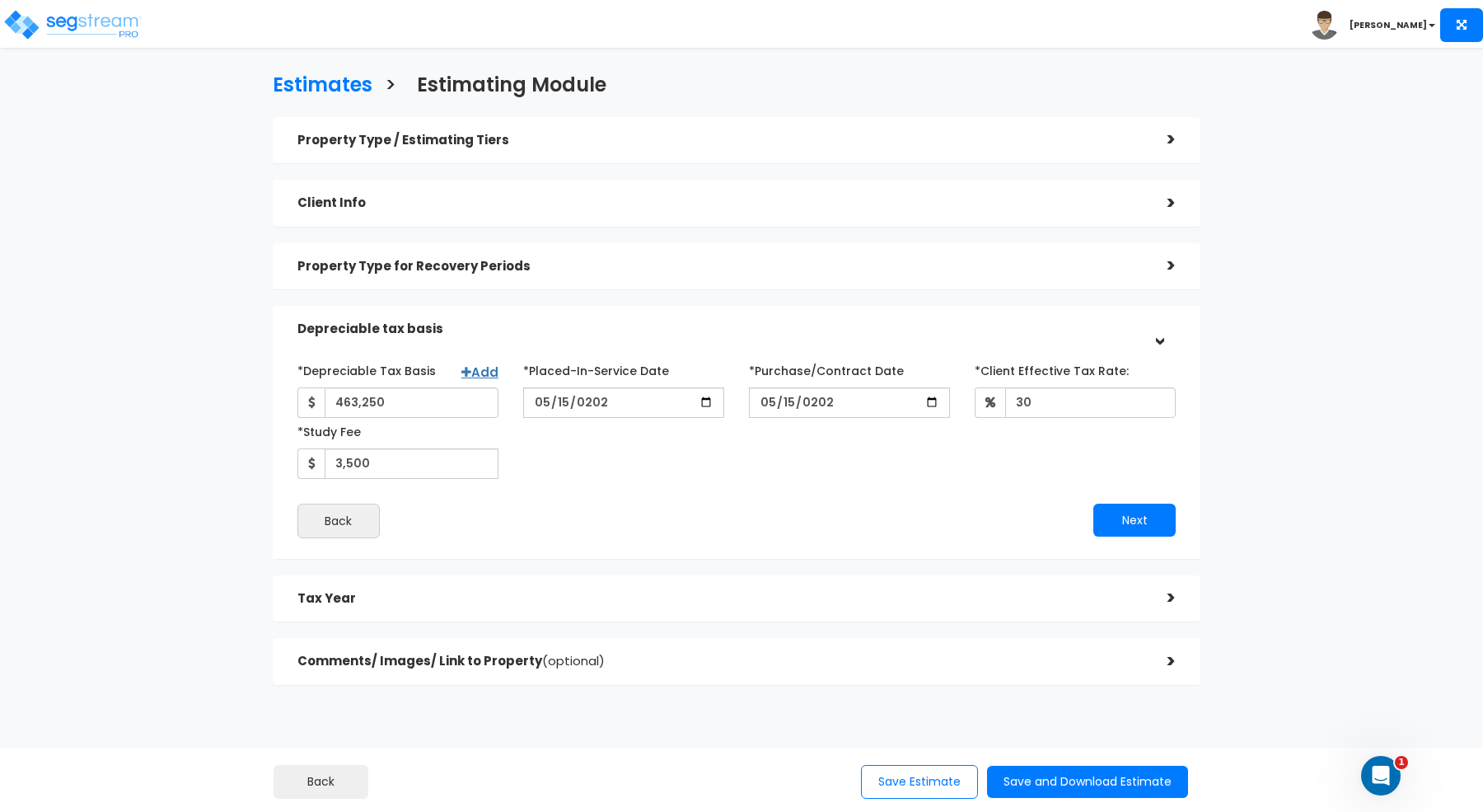
click at [721, 470] on div "*Depreciable Tax Basis Add 463,250 *Placed-In-Service Date" at bounding box center [736, 418] width 903 height 122
click at [1136, 515] on button "Next" at bounding box center [1135, 519] width 82 height 33
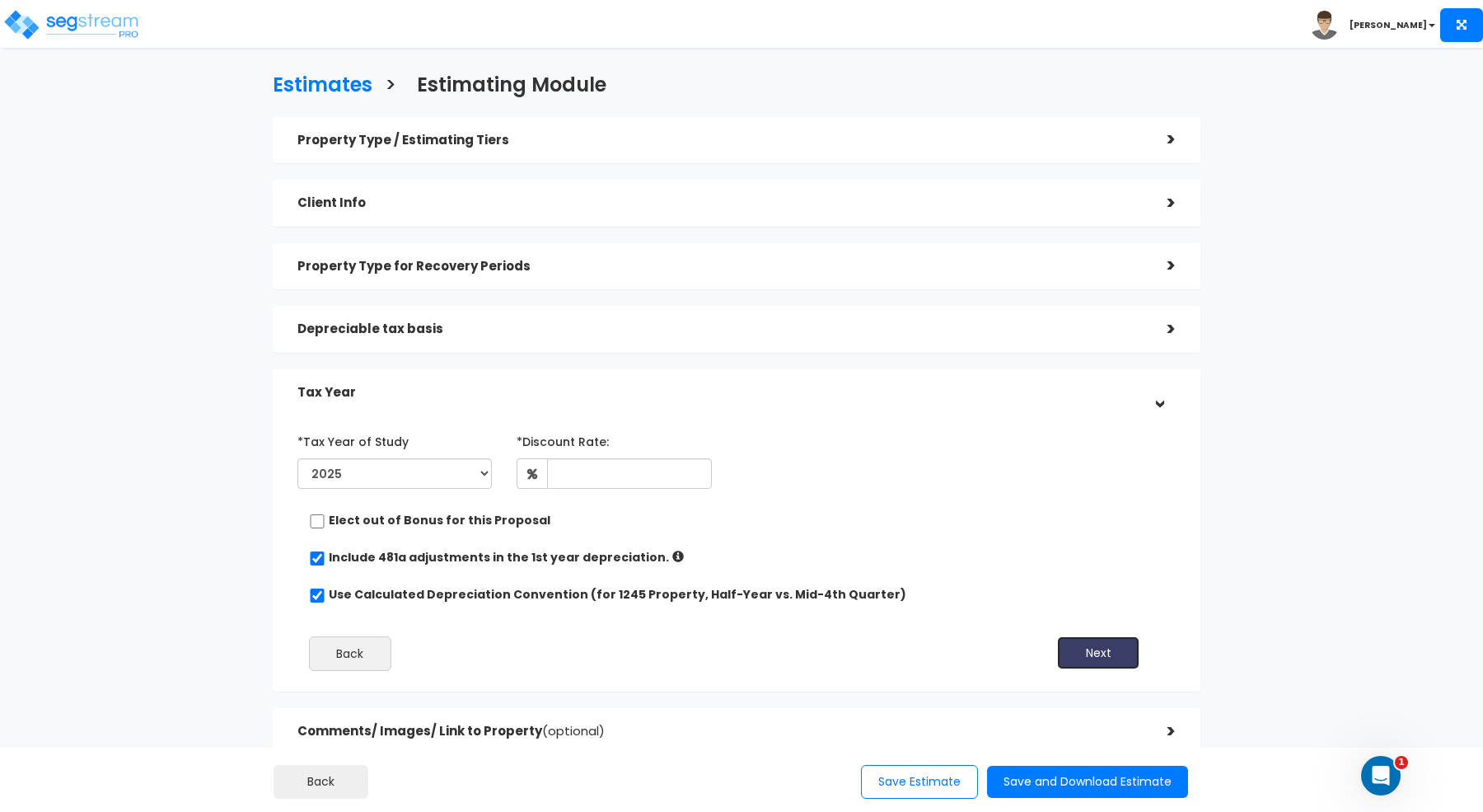
click at [1107, 652] on button "Next" at bounding box center [1098, 652] width 82 height 33
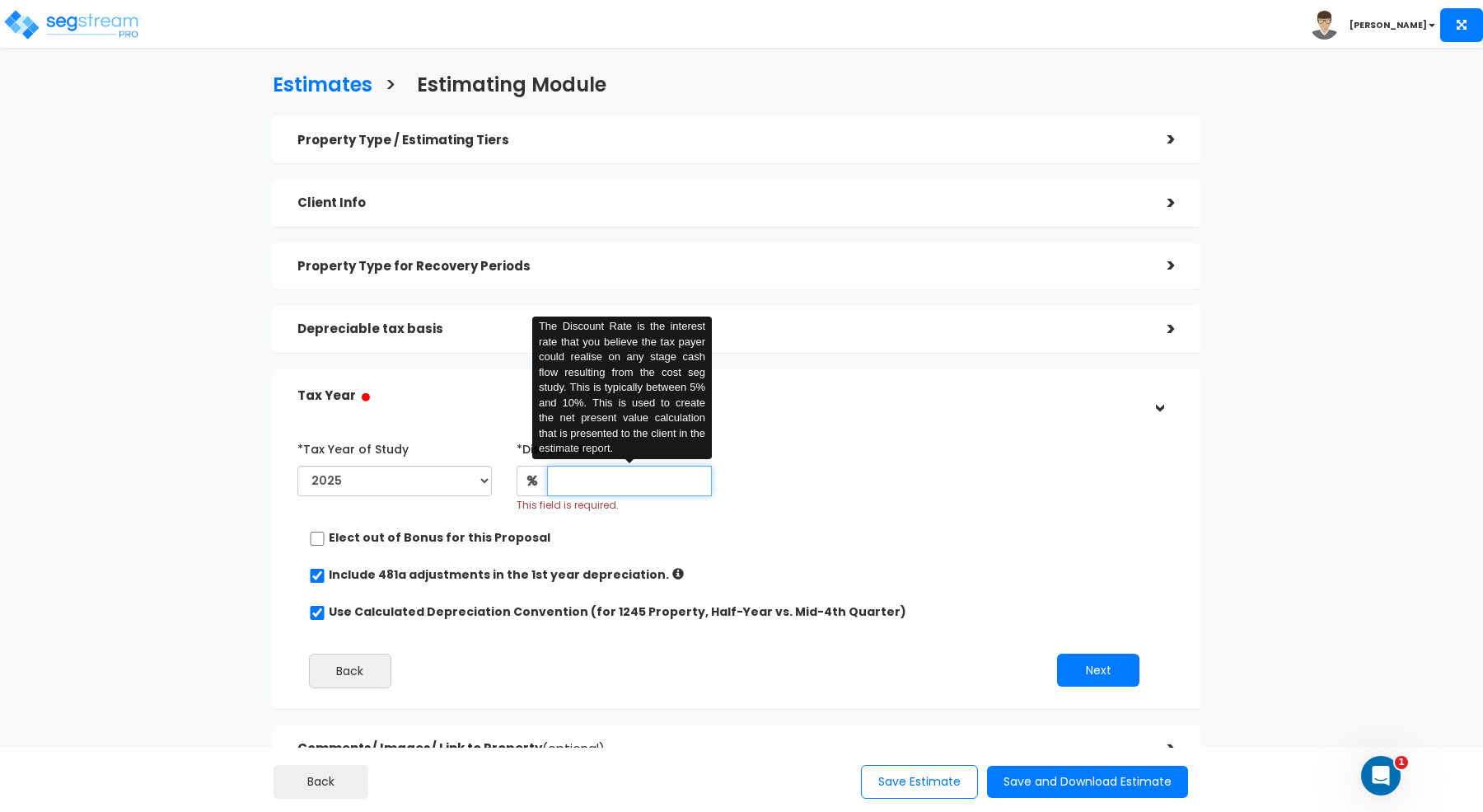
click at [612, 484] on input "text" at bounding box center [629, 481] width 165 height 30
type input "5"
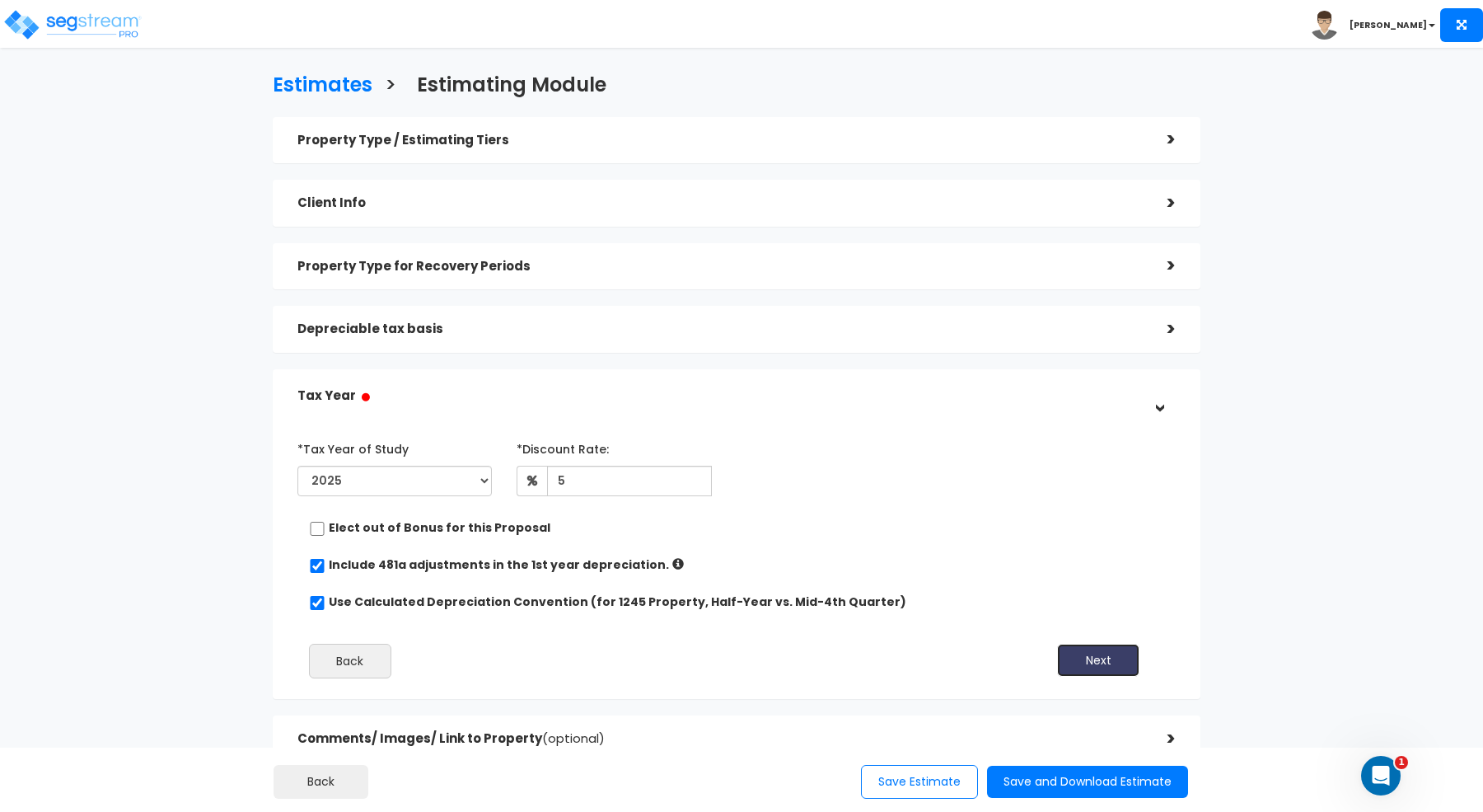
click at [1103, 669] on button "Next" at bounding box center [1098, 660] width 82 height 33
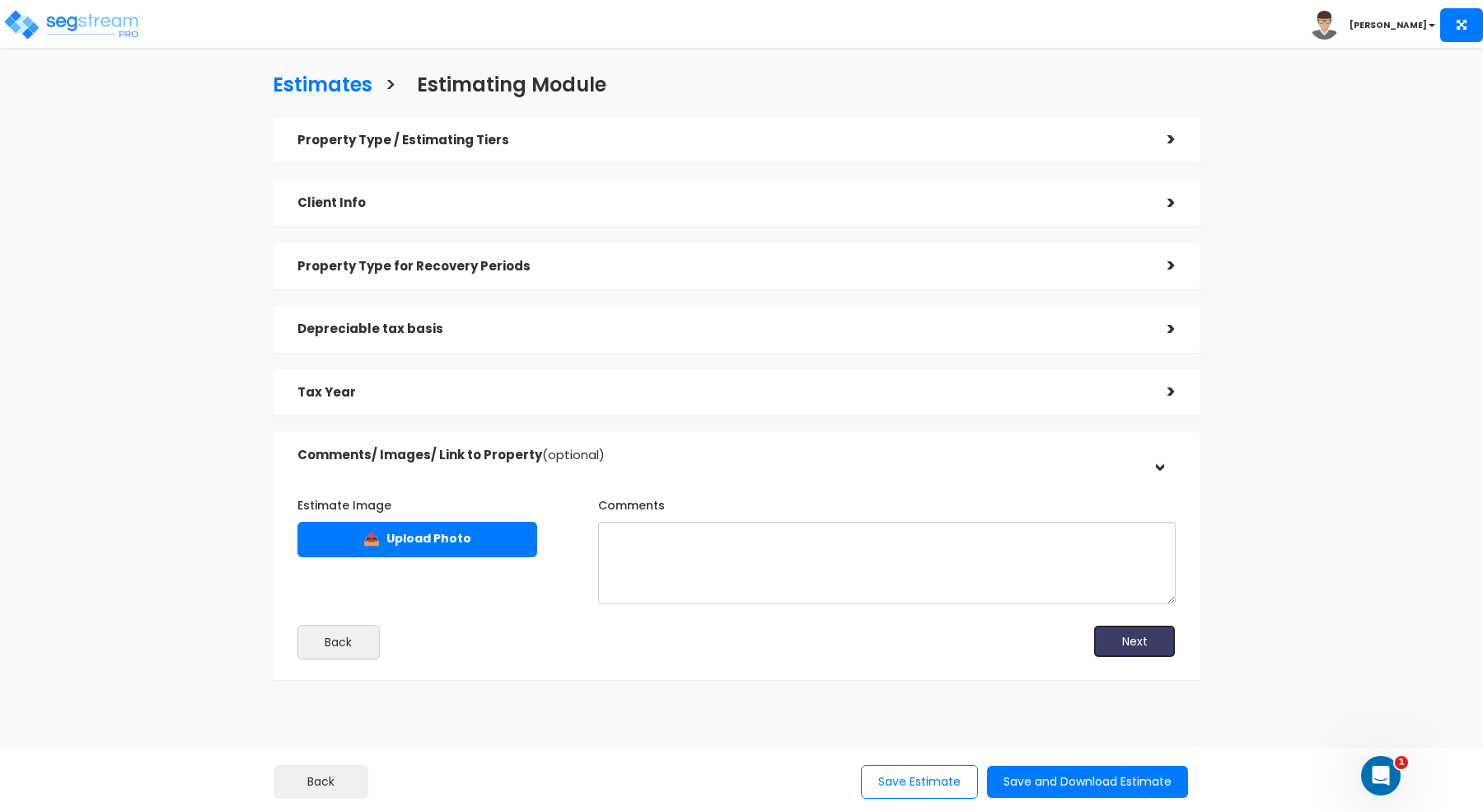
click at [1112, 645] on button "Next" at bounding box center [1135, 641] width 82 height 33
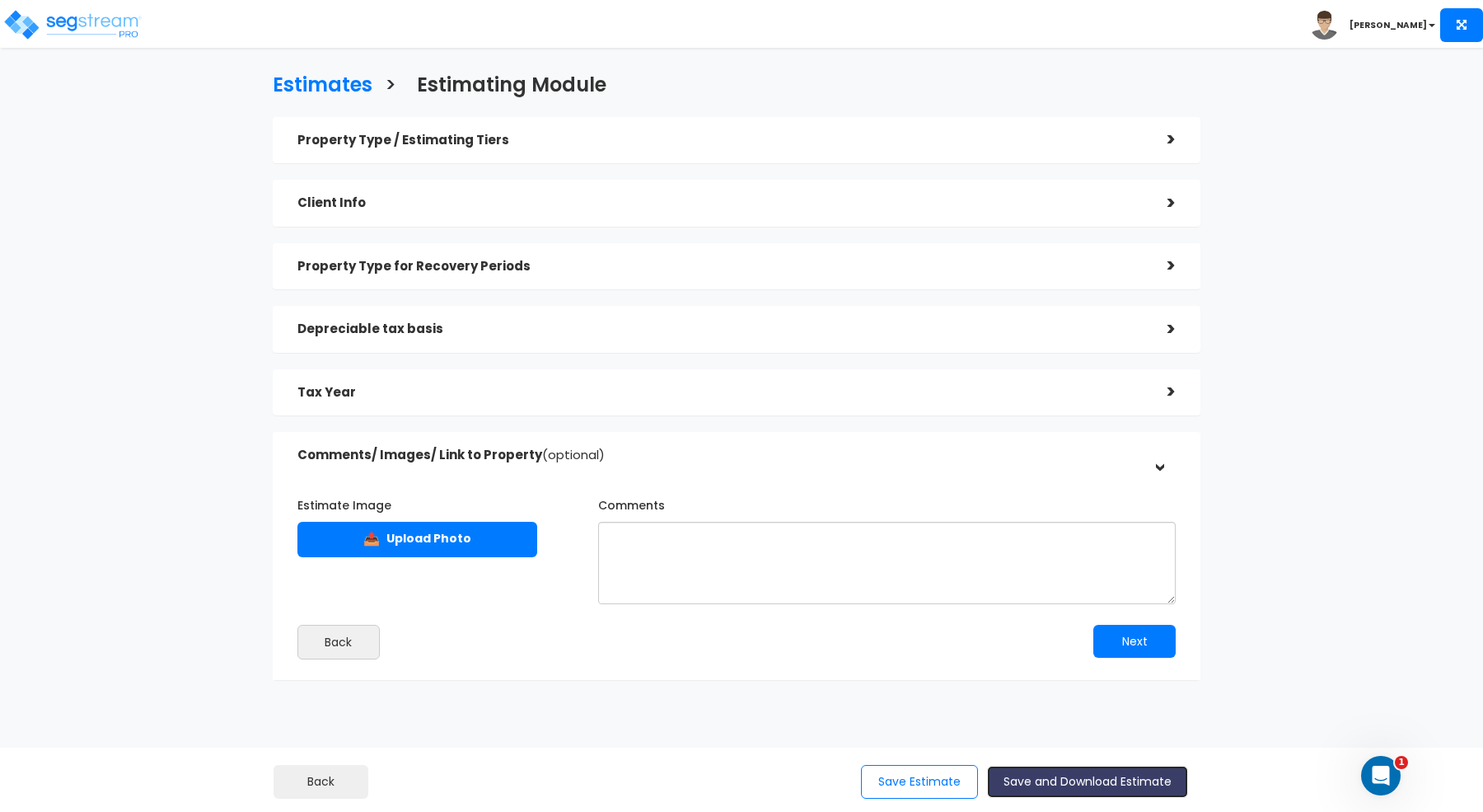
click at [1089, 784] on button "Save and Download Estimate" at bounding box center [1087, 782] width 201 height 32
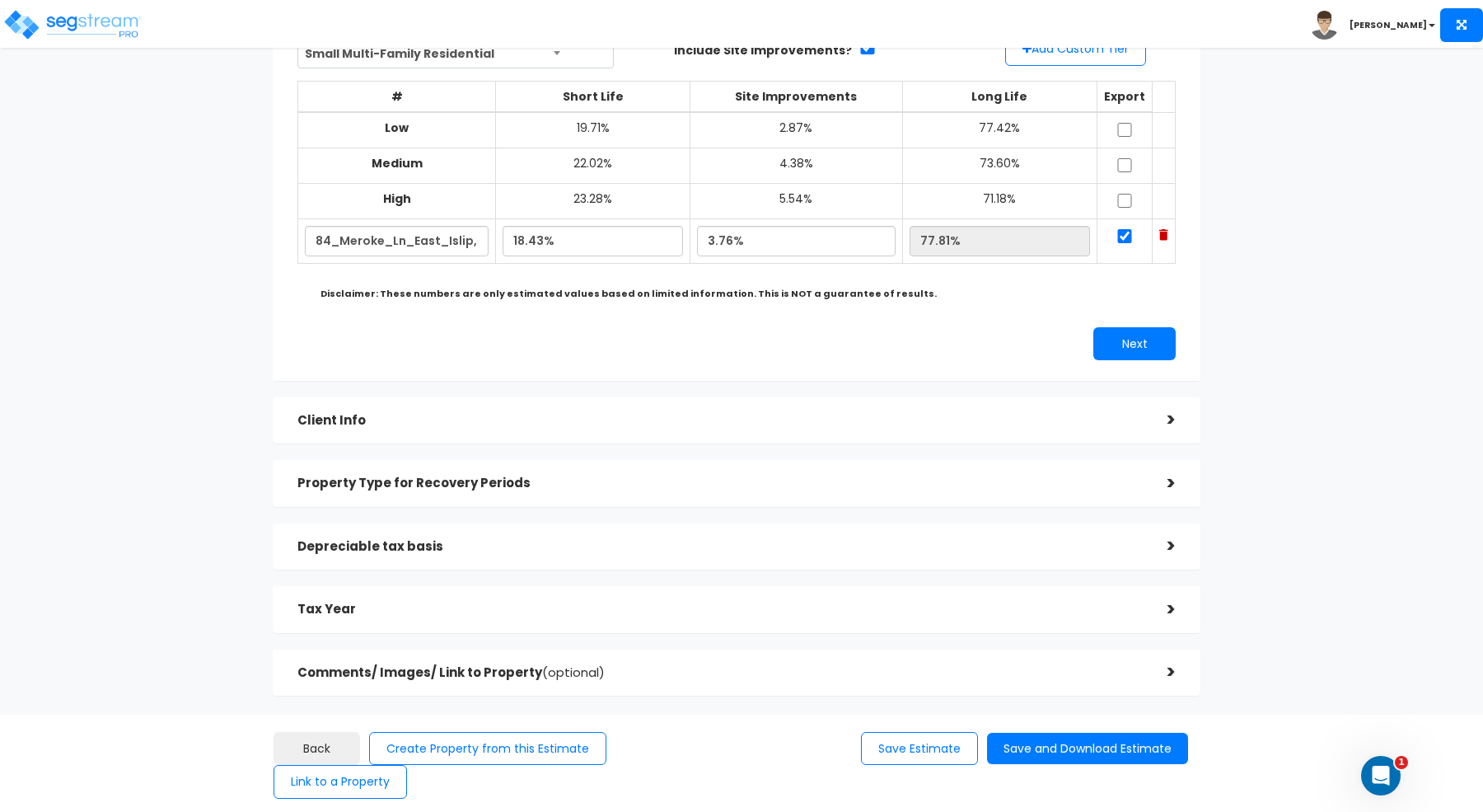
click at [782, 415] on h5 "Client Info" at bounding box center [719, 421] width 845 height 14
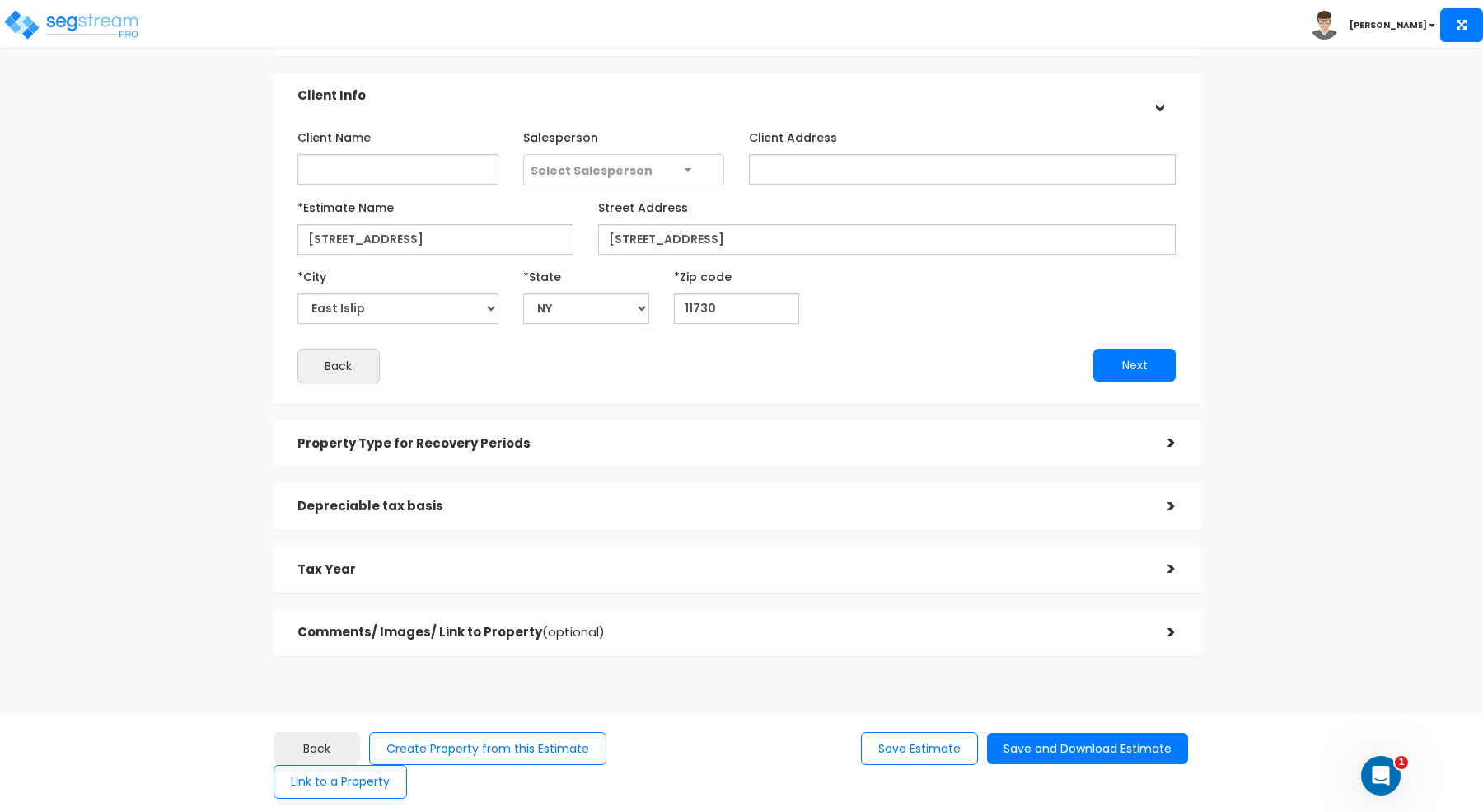
click at [783, 422] on div "Property Type for Recovery Periods >" at bounding box center [737, 443] width 928 height 47
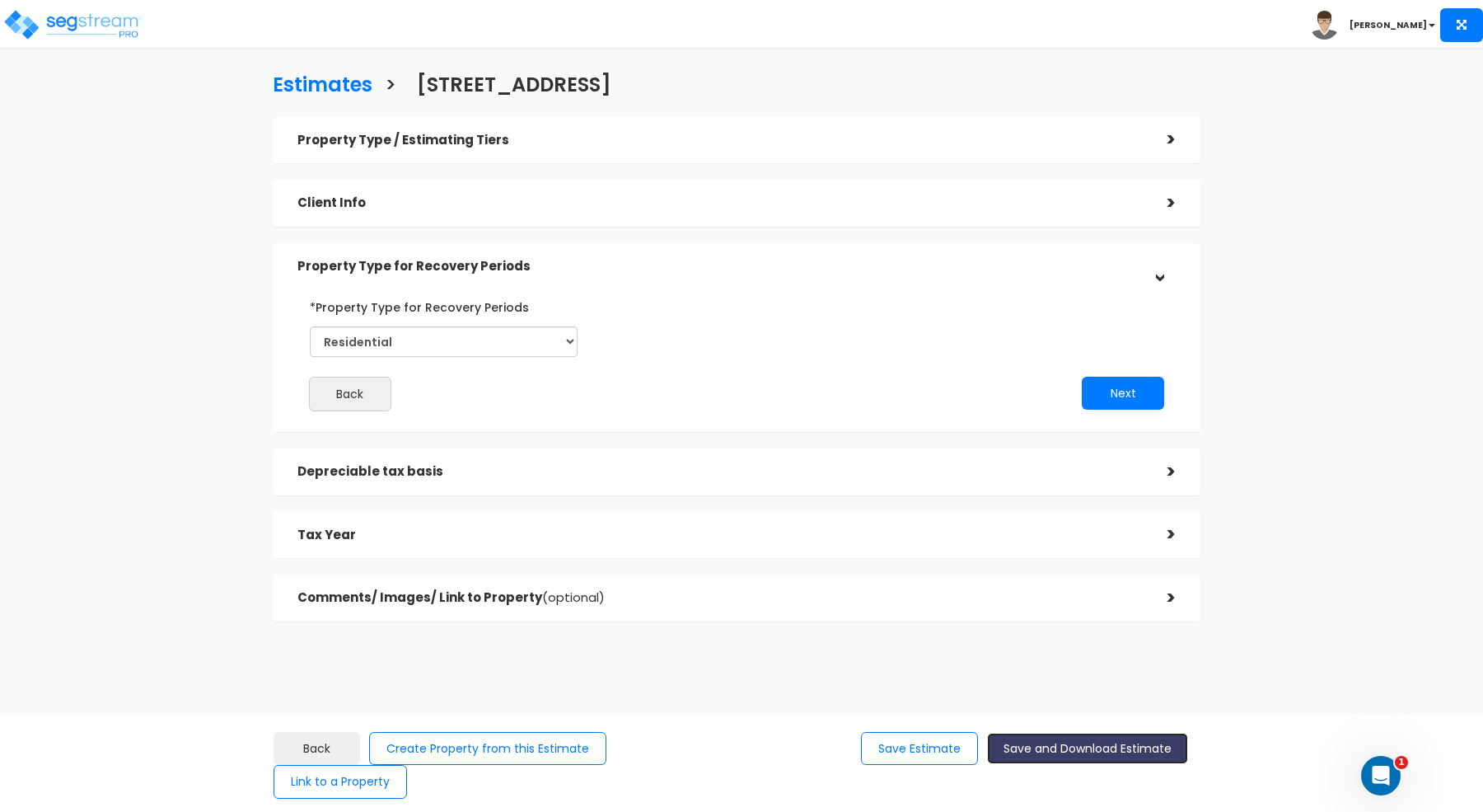
click at [1112, 753] on button "Save and Download Estimate" at bounding box center [1087, 749] width 201 height 32
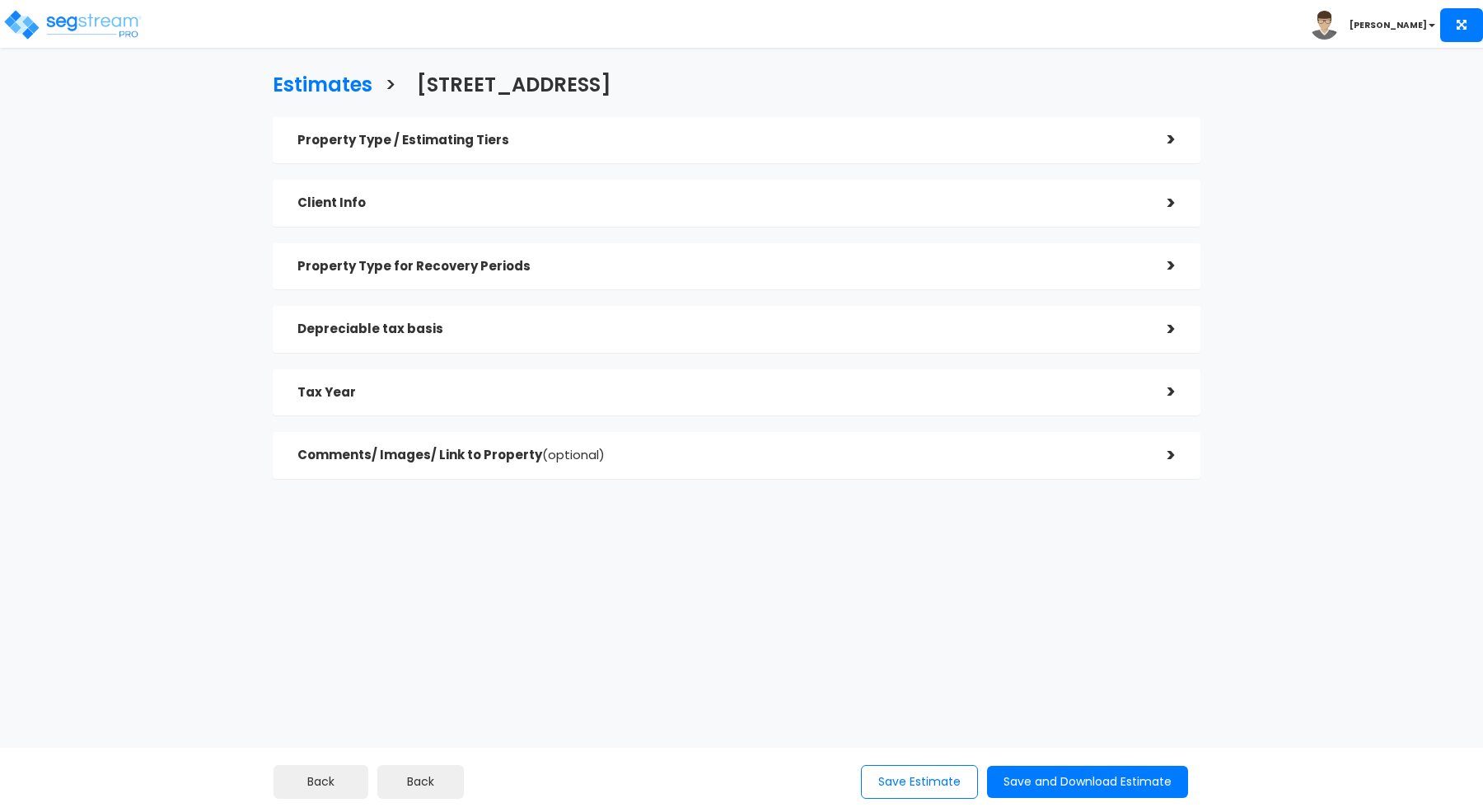
checkbox input "true"
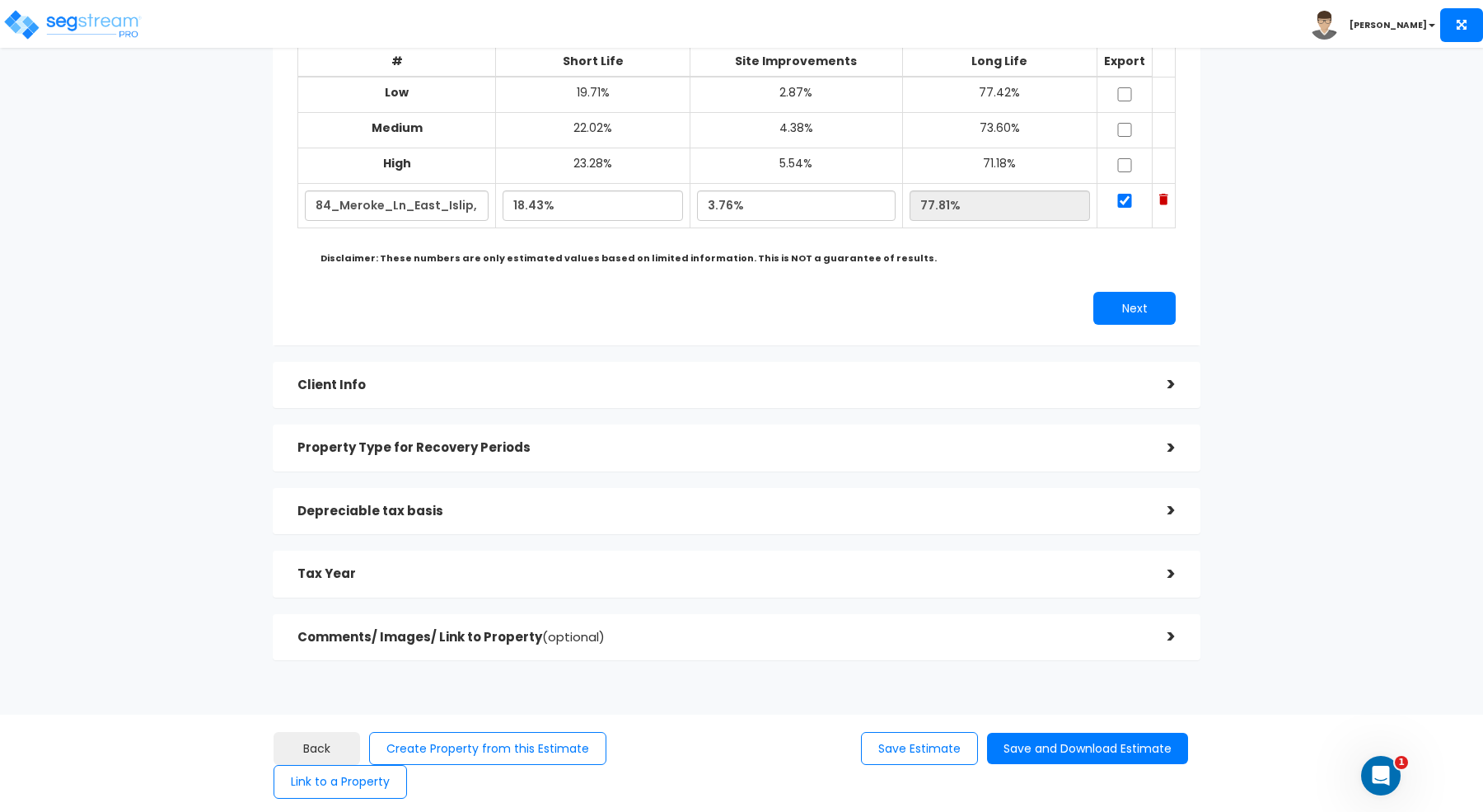
scroll to position [200, 0]
